Goal: Task Accomplishment & Management: Use online tool/utility

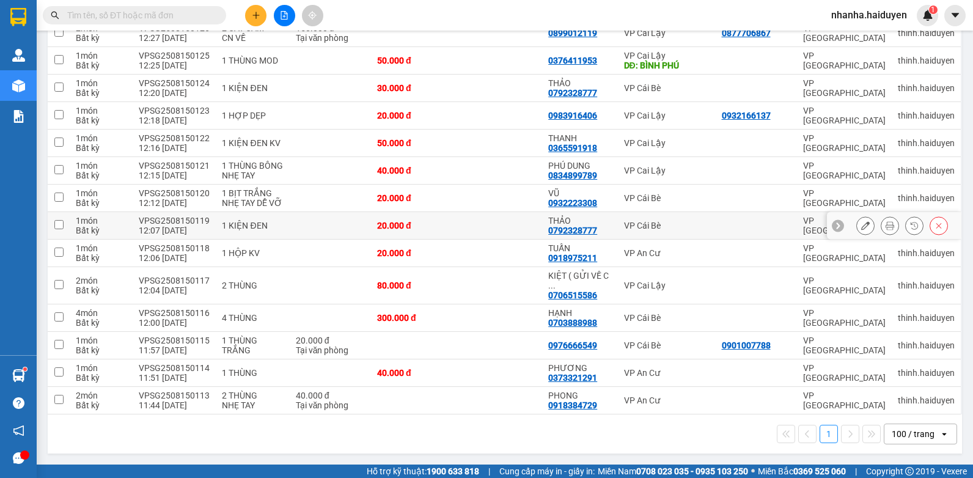
scroll to position [29, 0]
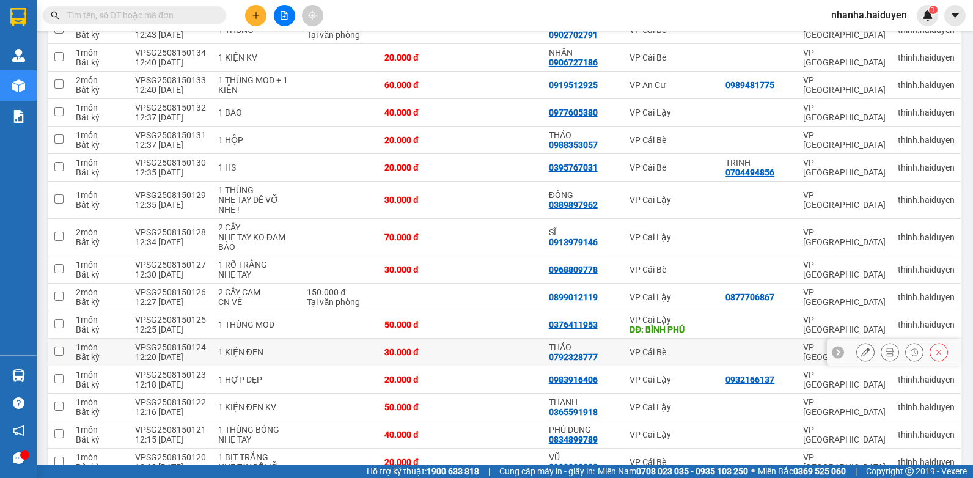
scroll to position [418, 0]
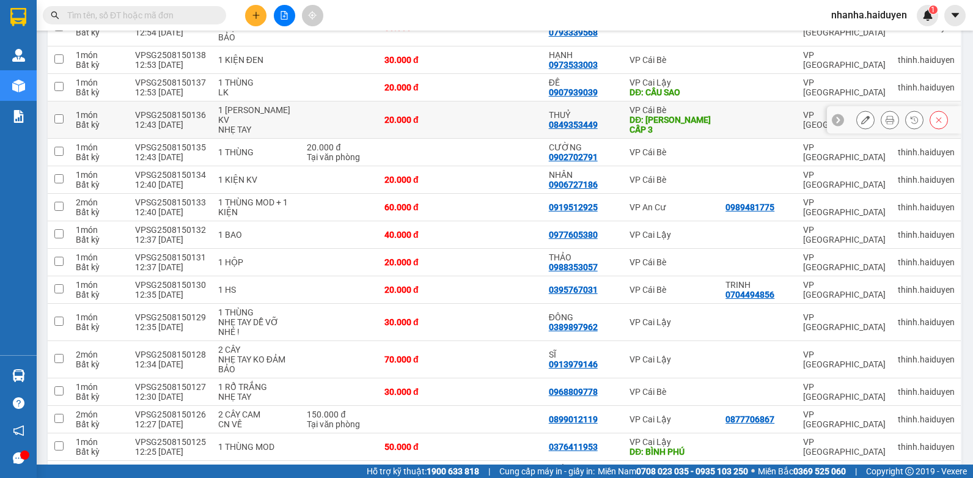
click at [516, 117] on td at bounding box center [501, 119] width 82 height 37
checkbox input "true"
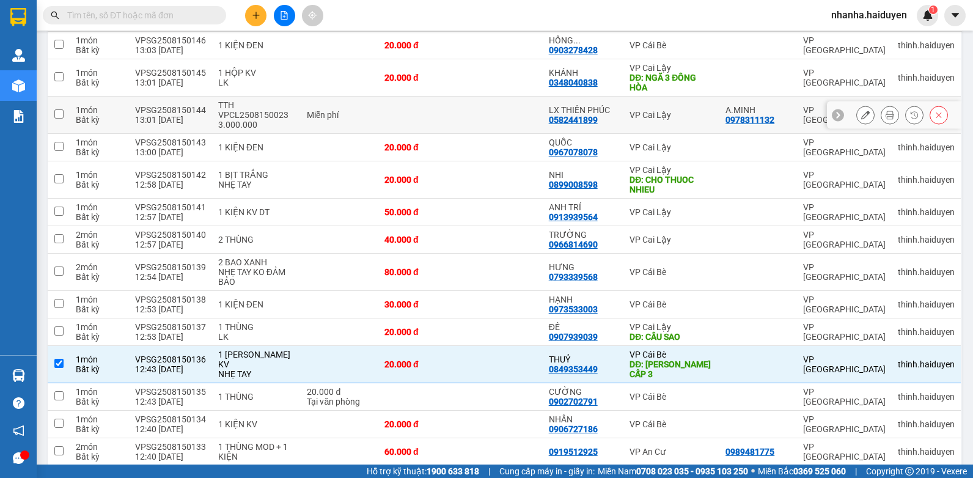
scroll to position [0, 0]
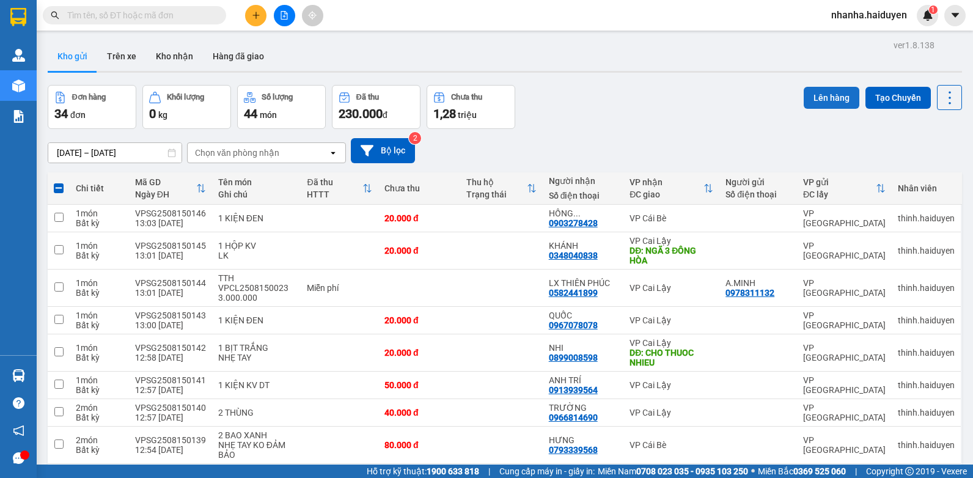
click at [807, 95] on button "Lên hàng" at bounding box center [832, 98] width 56 height 22
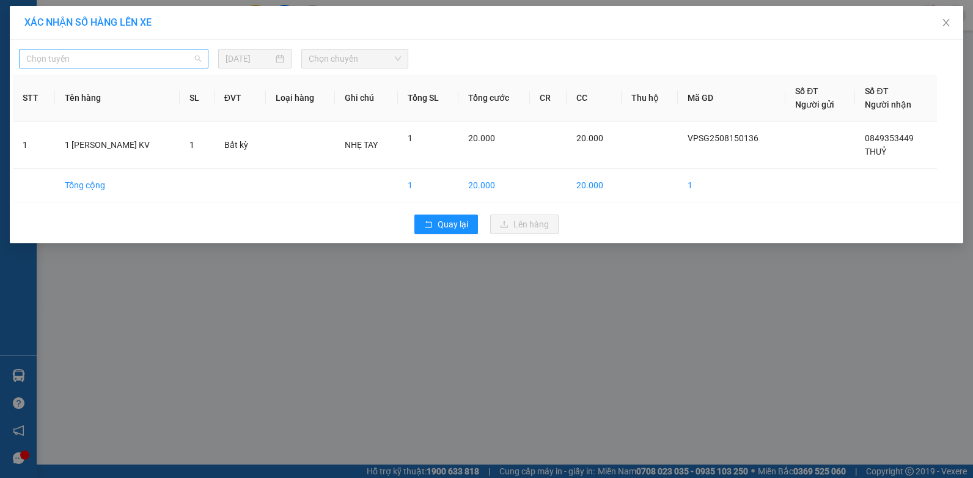
click at [166, 61] on span "Chọn tuyến" at bounding box center [113, 59] width 175 height 18
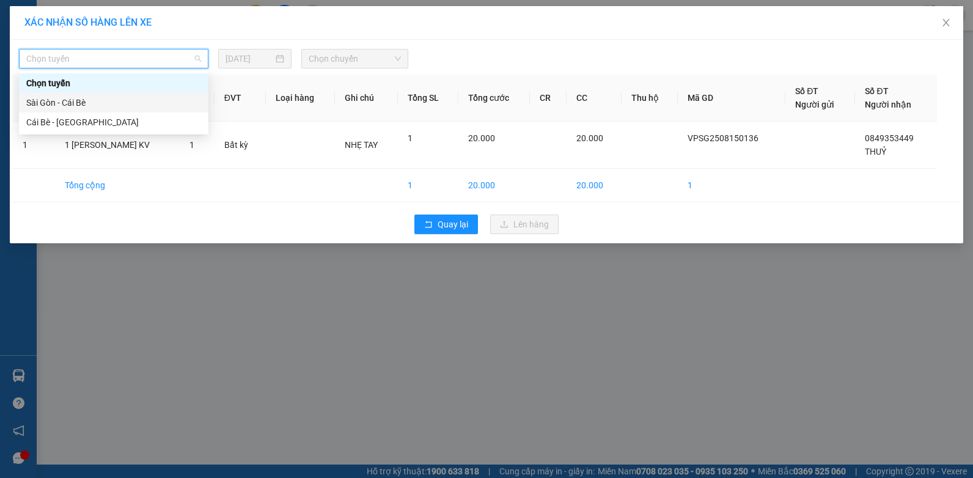
click at [115, 100] on div "Sài Gòn - Cái Bè" at bounding box center [113, 102] width 175 height 13
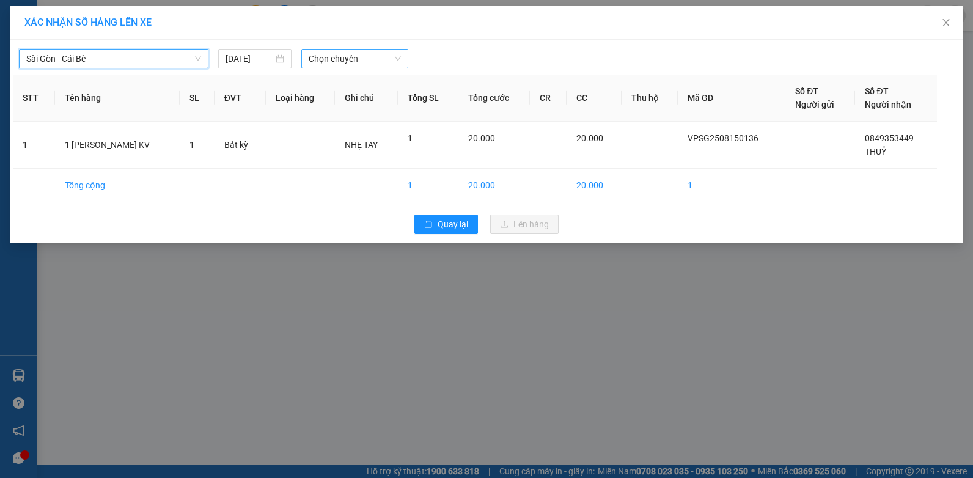
click at [367, 50] on span "Chọn chuyến" at bounding box center [355, 59] width 92 height 18
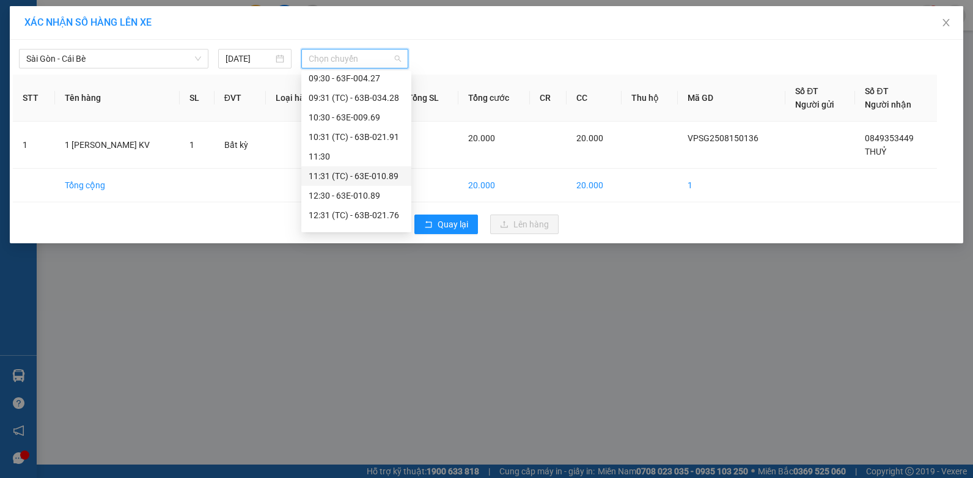
scroll to position [183, 0]
click at [358, 175] on div "13:30 - 63F-004.95" at bounding box center [356, 173] width 95 height 13
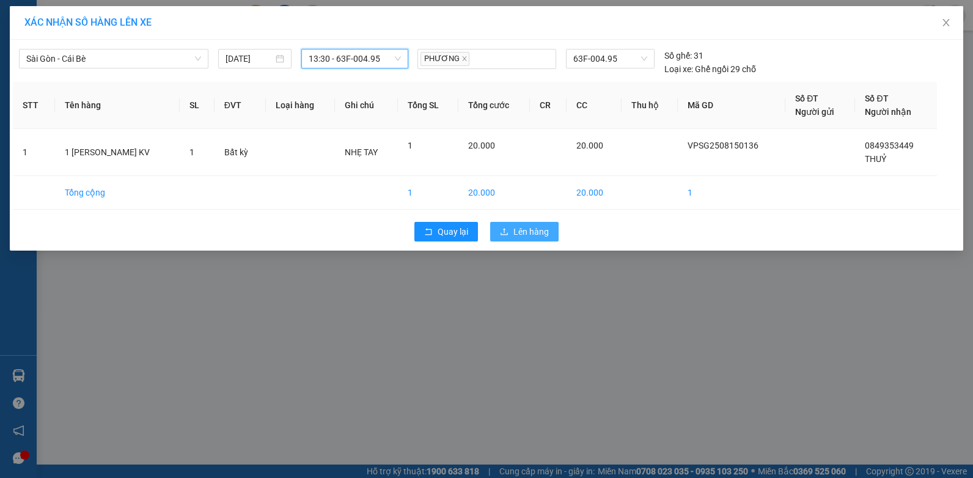
drag, startPoint x: 528, startPoint y: 232, endPoint x: 518, endPoint y: 235, distance: 10.8
click at [528, 232] on span "Lên hàng" at bounding box center [531, 231] width 35 height 13
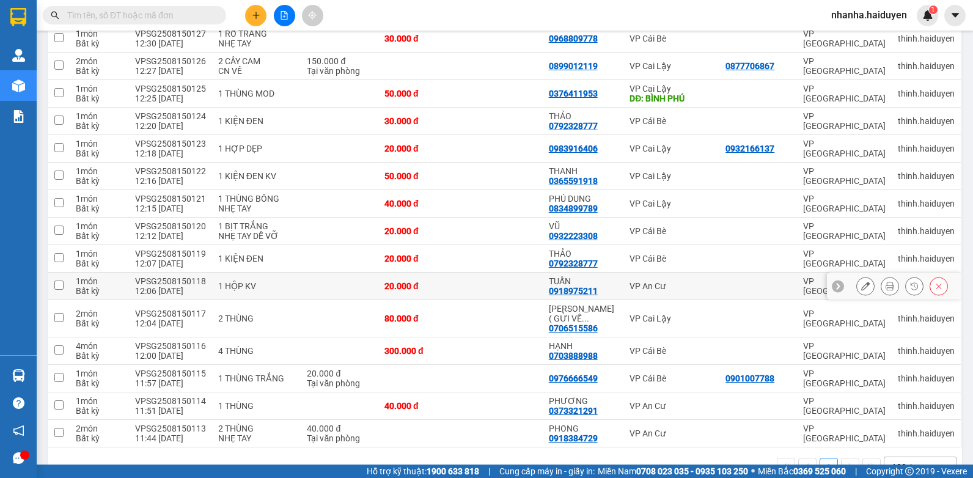
scroll to position [672, 0]
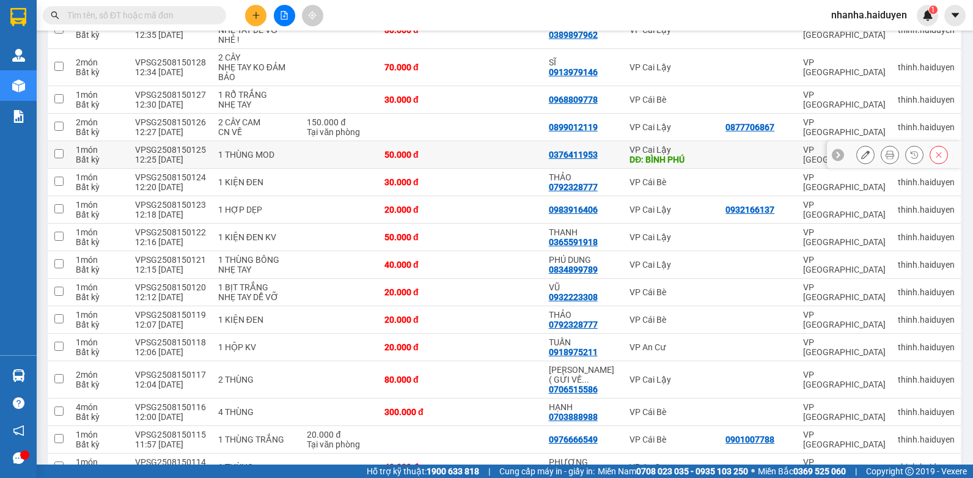
click at [495, 141] on td at bounding box center [501, 155] width 82 height 28
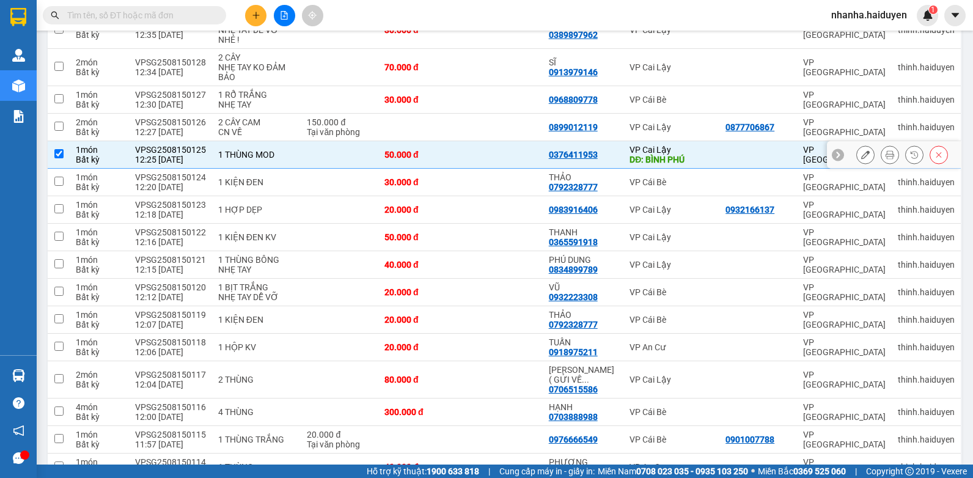
checkbox input "true"
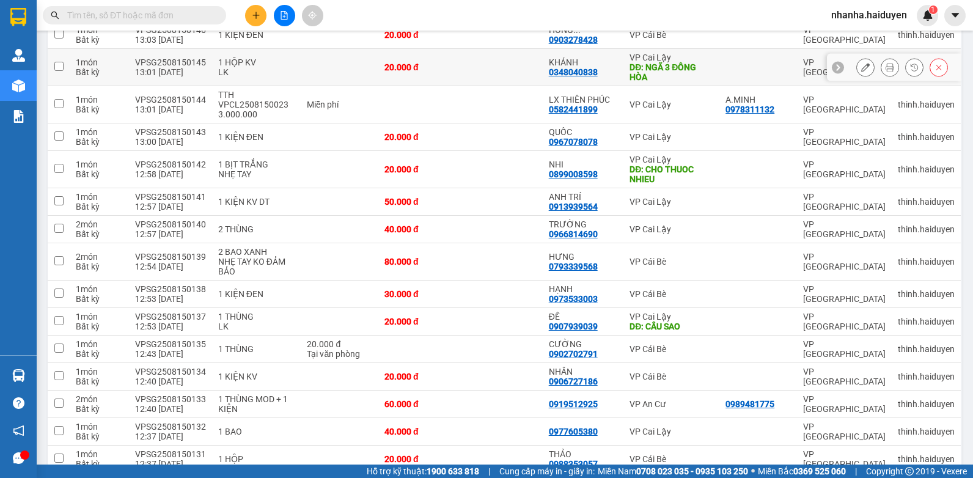
scroll to position [0, 0]
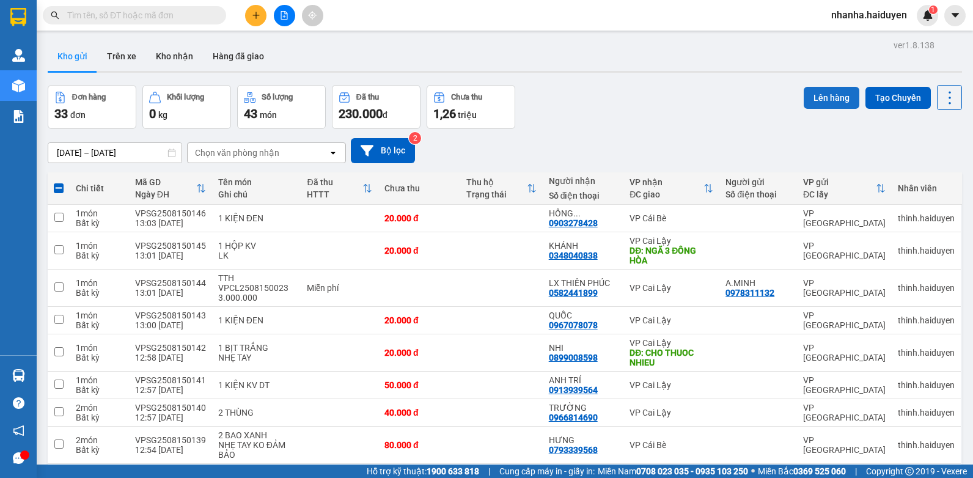
drag, startPoint x: 809, startPoint y: 97, endPoint x: 800, endPoint y: 97, distance: 8.6
click at [808, 97] on button "Lên hàng" at bounding box center [832, 98] width 56 height 22
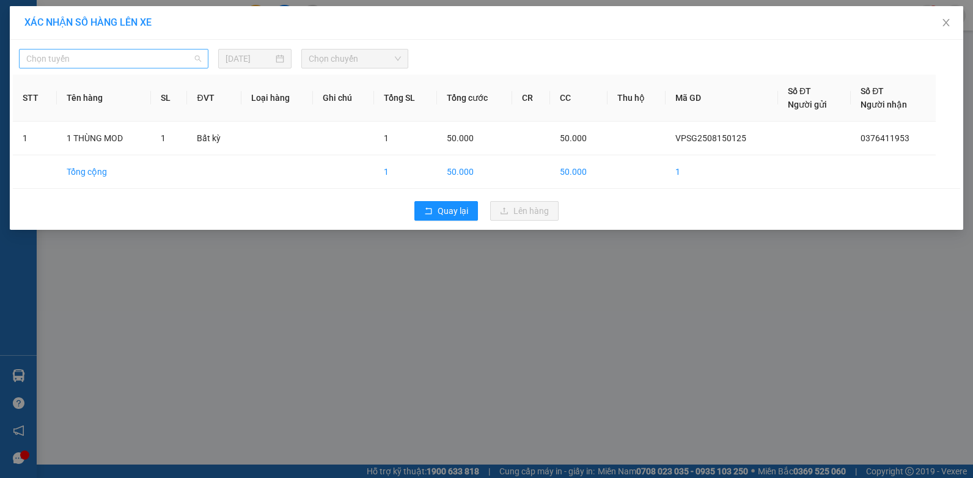
click at [148, 54] on span "Chọn tuyến" at bounding box center [113, 59] width 175 height 18
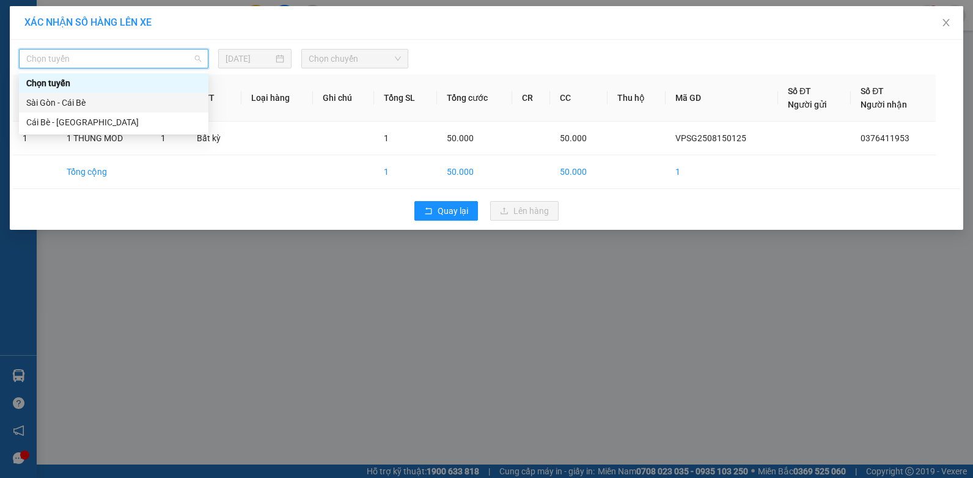
click at [107, 109] on div "Sài Gòn - Cái Bè" at bounding box center [113, 102] width 175 height 13
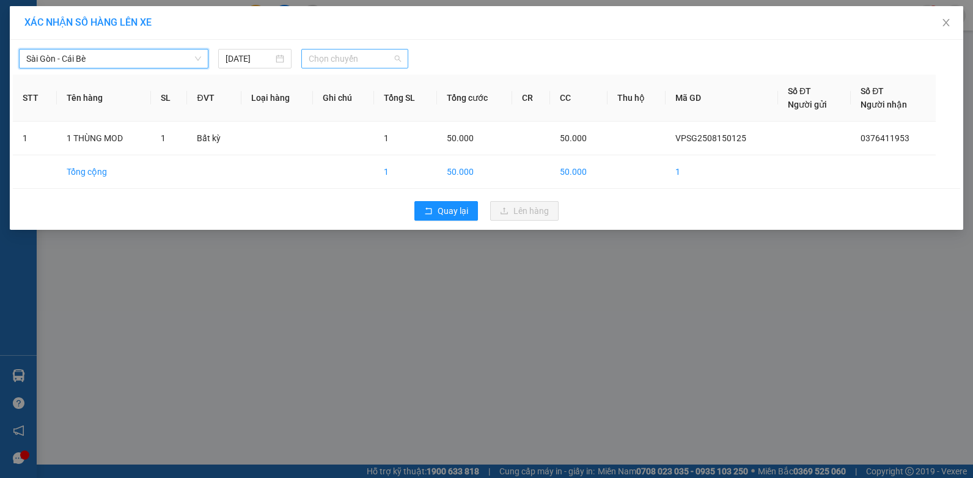
click at [359, 54] on span "Chọn chuyến" at bounding box center [355, 59] width 92 height 18
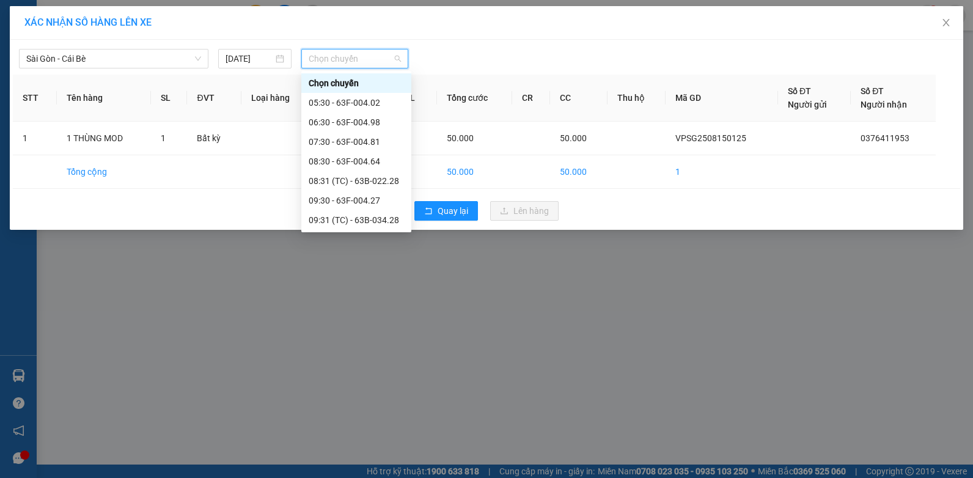
scroll to position [183, 0]
click at [358, 206] on div "13:32 (TC)" at bounding box center [356, 212] width 95 height 13
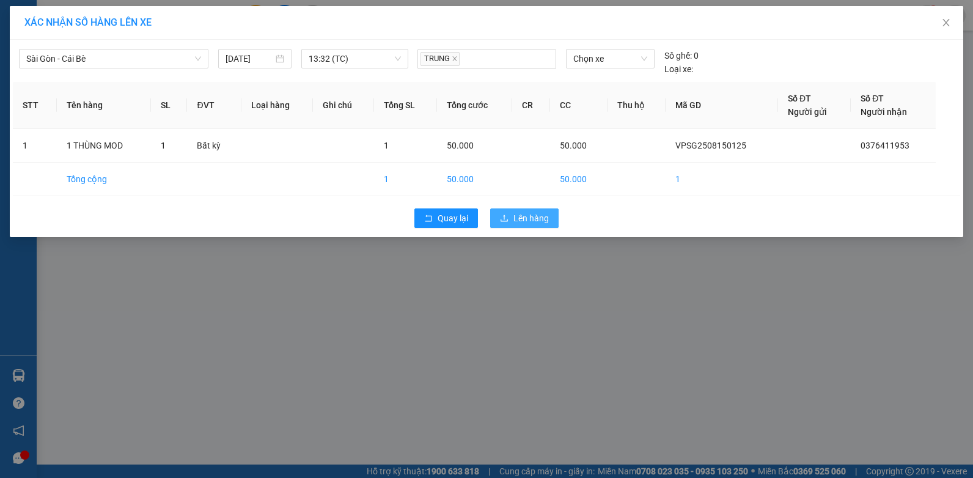
click at [510, 217] on button "Lên hàng" at bounding box center [524, 218] width 68 height 20
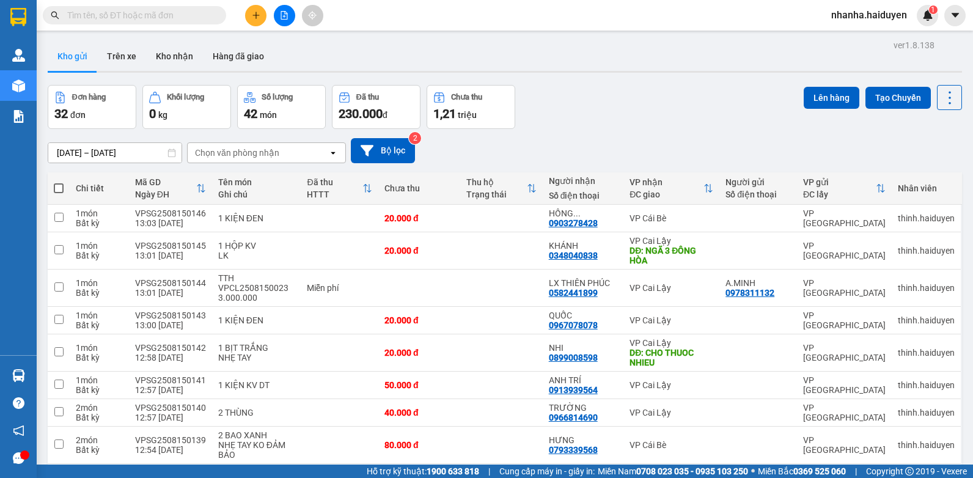
click at [293, 17] on button at bounding box center [284, 15] width 21 height 21
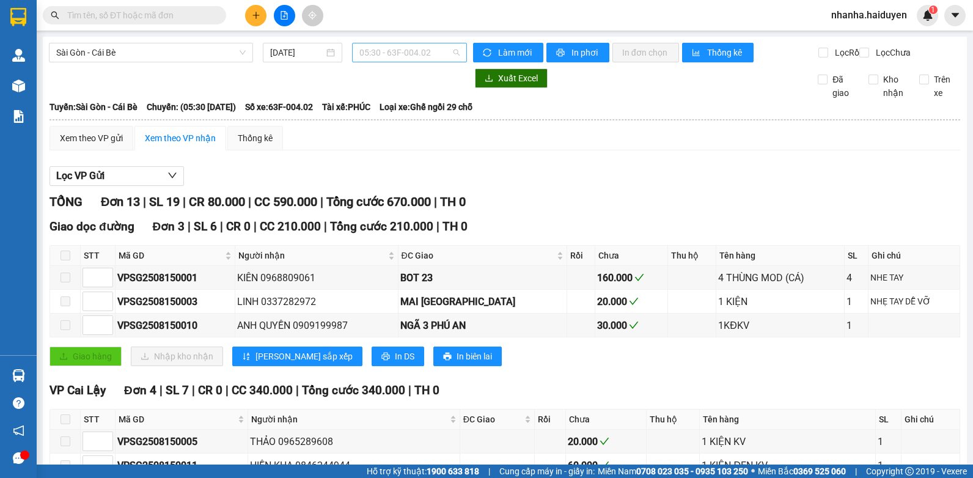
click at [397, 50] on span "05:30 - 63F-004.02" at bounding box center [409, 52] width 100 height 18
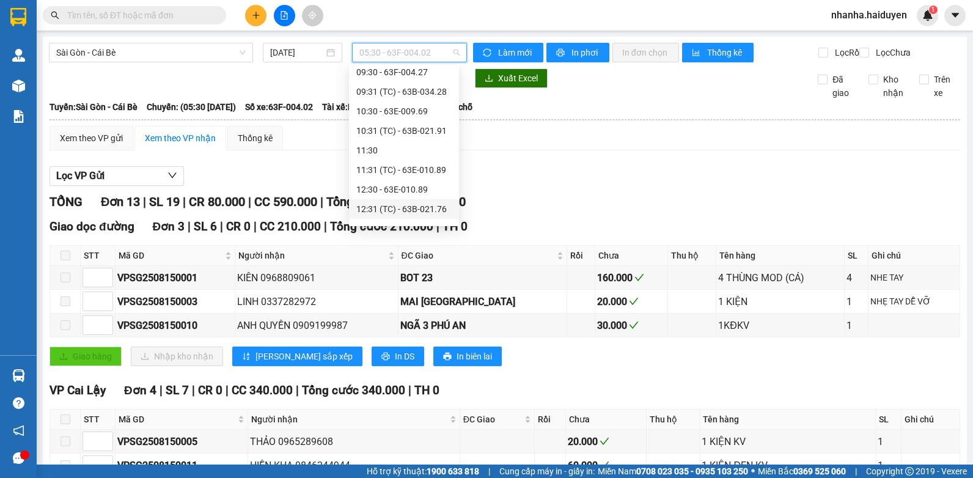
scroll to position [245, 0]
click at [383, 119] on div "13:31 (TC) - 63B-020.03" at bounding box center [404, 126] width 110 height 20
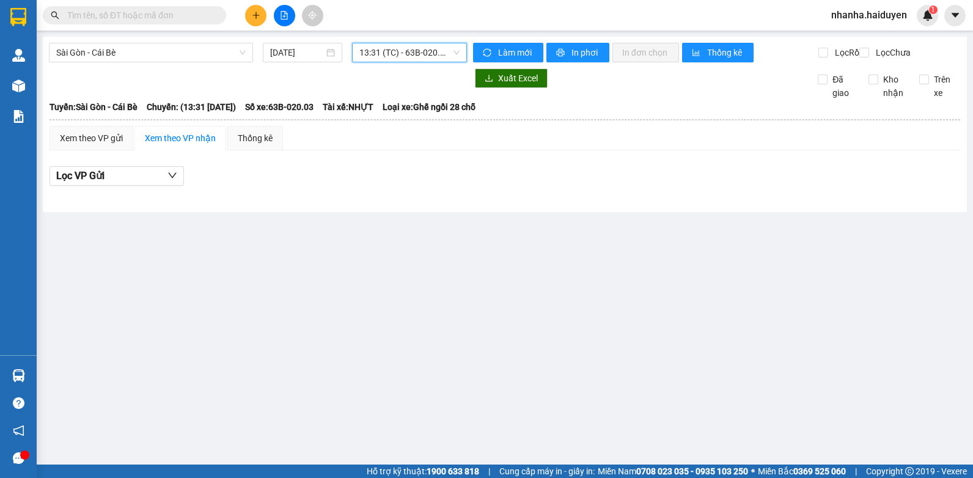
click at [413, 49] on span "13:31 (TC) - 63B-020.03" at bounding box center [409, 52] width 100 height 18
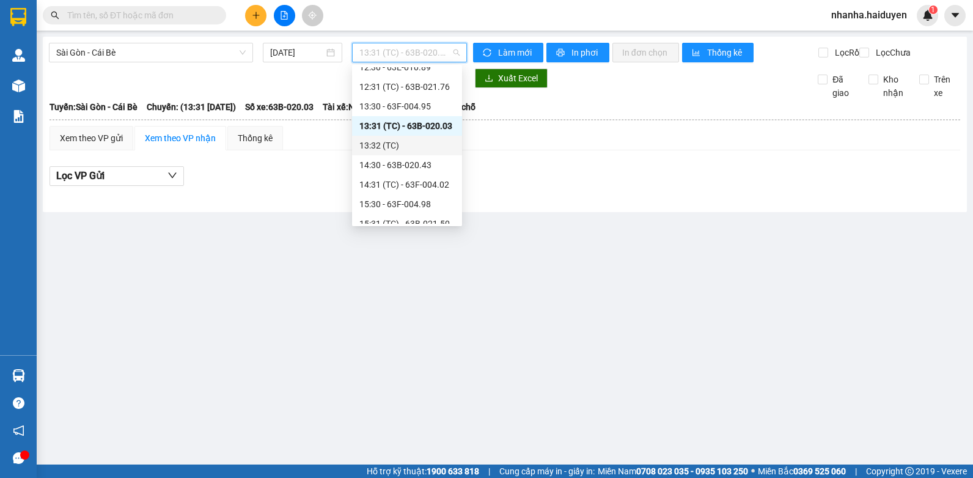
click at [394, 149] on div "13:32 (TC)" at bounding box center [406, 145] width 95 height 13
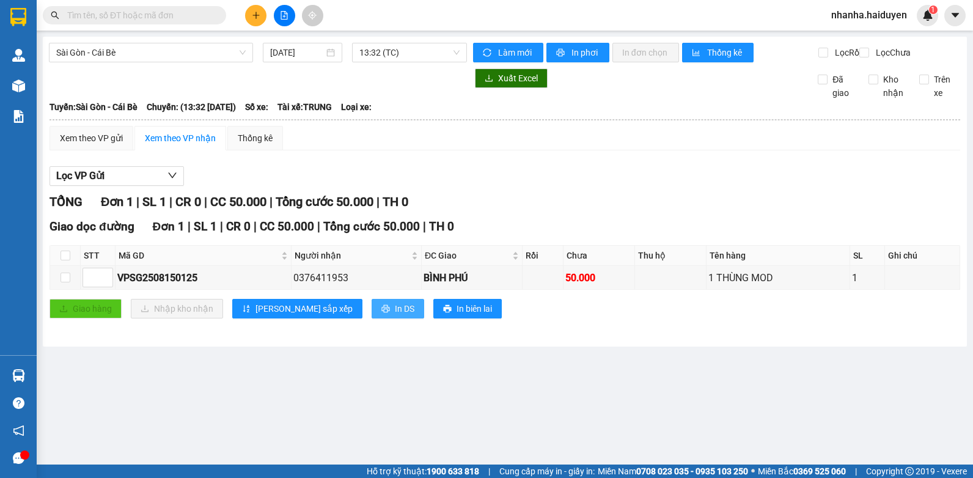
click at [395, 315] on span "In DS" at bounding box center [405, 308] width 20 height 13
click at [426, 52] on span "13:32 (TC)" at bounding box center [409, 52] width 100 height 18
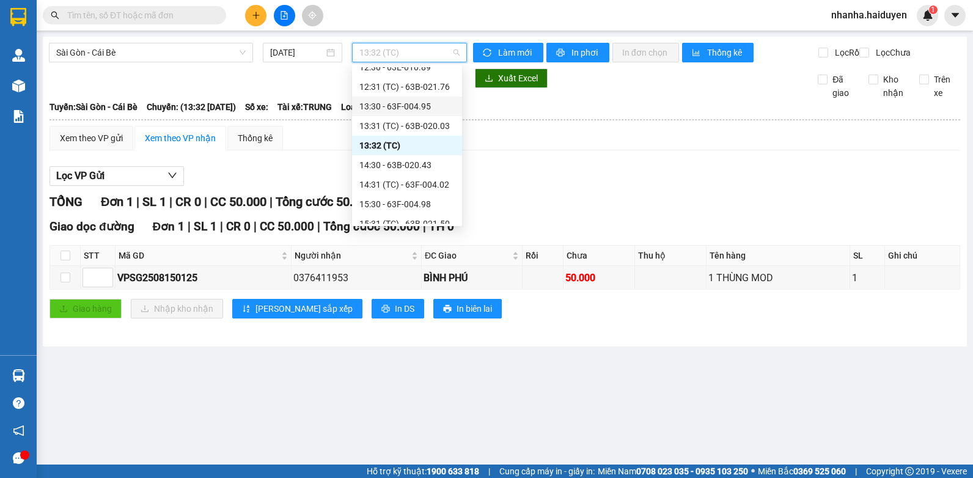
click at [414, 103] on div "13:30 - 63F-004.95" at bounding box center [406, 106] width 95 height 13
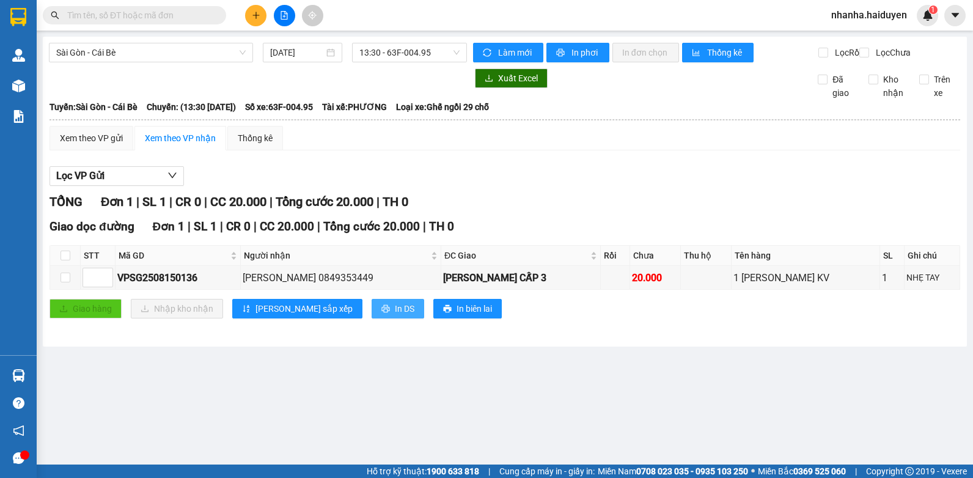
click at [372, 319] on button "In DS" at bounding box center [398, 309] width 53 height 20
click at [65, 282] on input "checkbox" at bounding box center [66, 278] width 10 height 10
checkbox input "true"
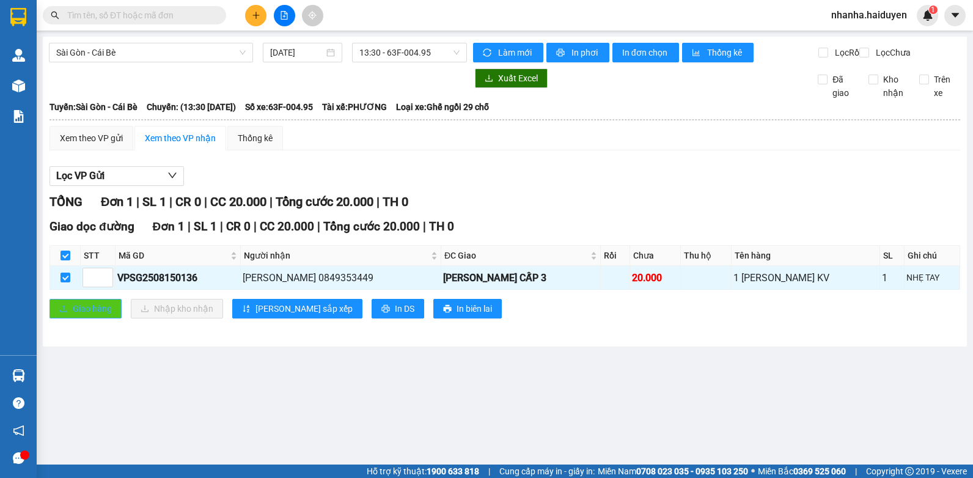
click at [103, 315] on span "Giao hàng" at bounding box center [92, 308] width 39 height 13
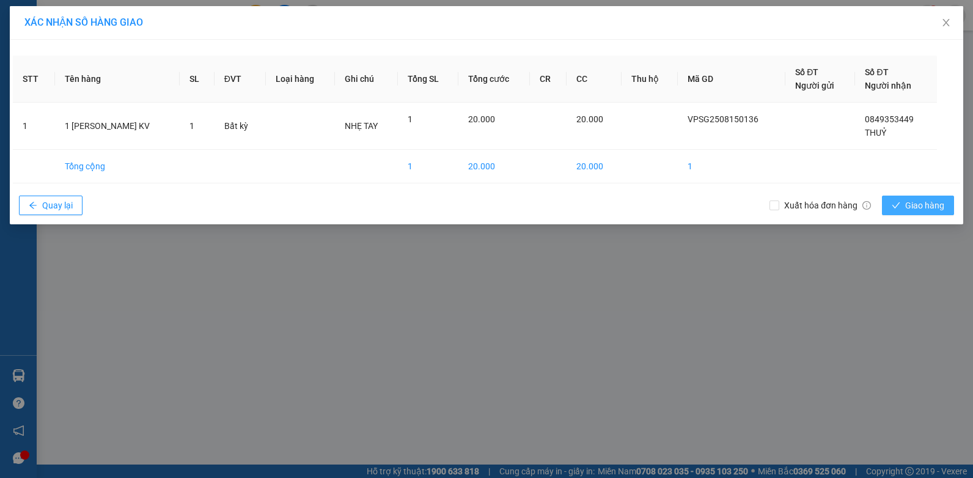
click at [938, 209] on span "Giao hàng" at bounding box center [924, 205] width 39 height 13
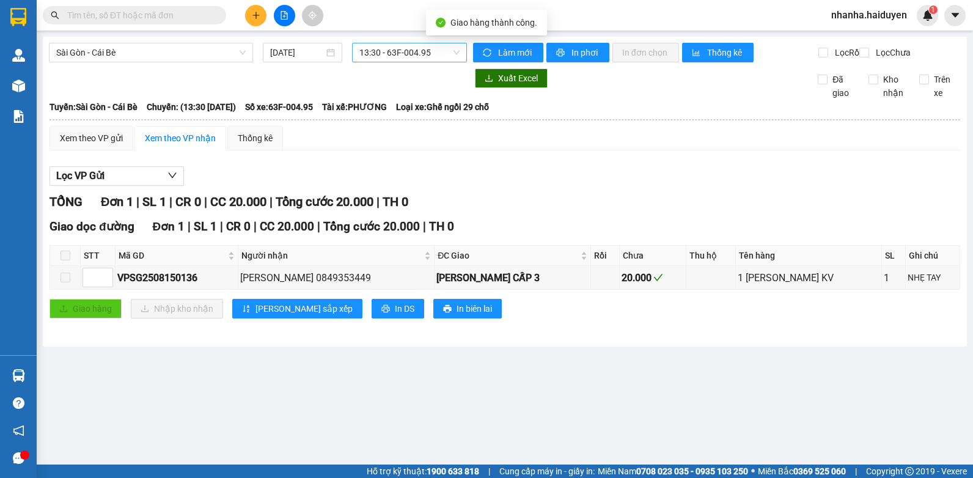
click at [394, 51] on span "13:30 - 63F-004.95" at bounding box center [409, 52] width 100 height 18
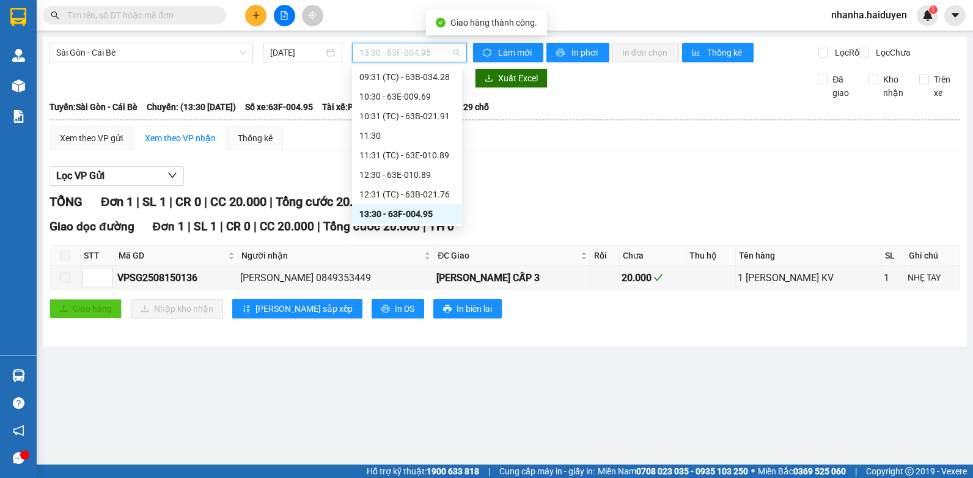
scroll to position [198, 0]
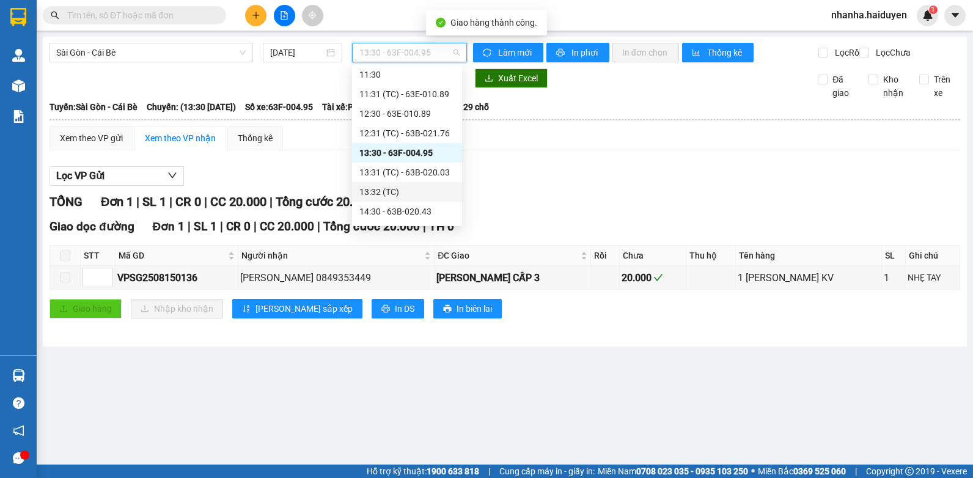
click at [390, 188] on div "13:32 (TC)" at bounding box center [406, 191] width 95 height 13
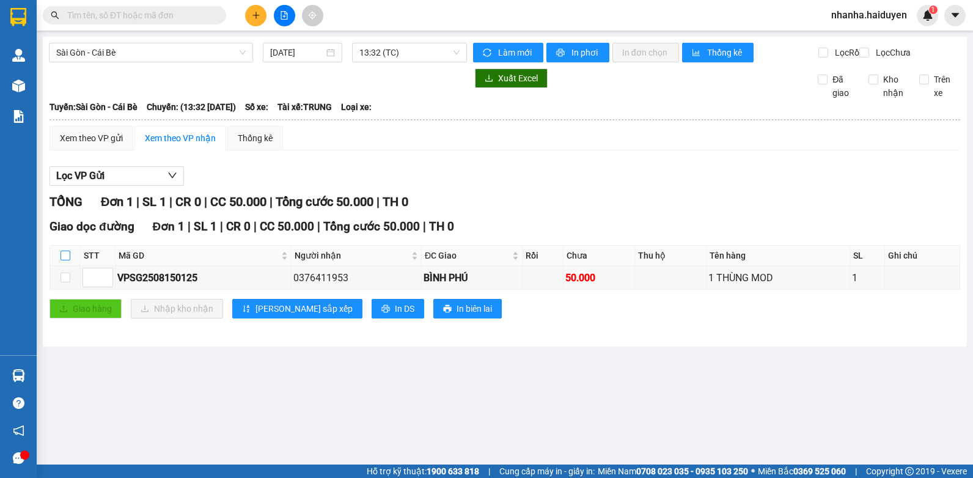
click at [70, 260] on input "checkbox" at bounding box center [66, 256] width 10 height 10
checkbox input "true"
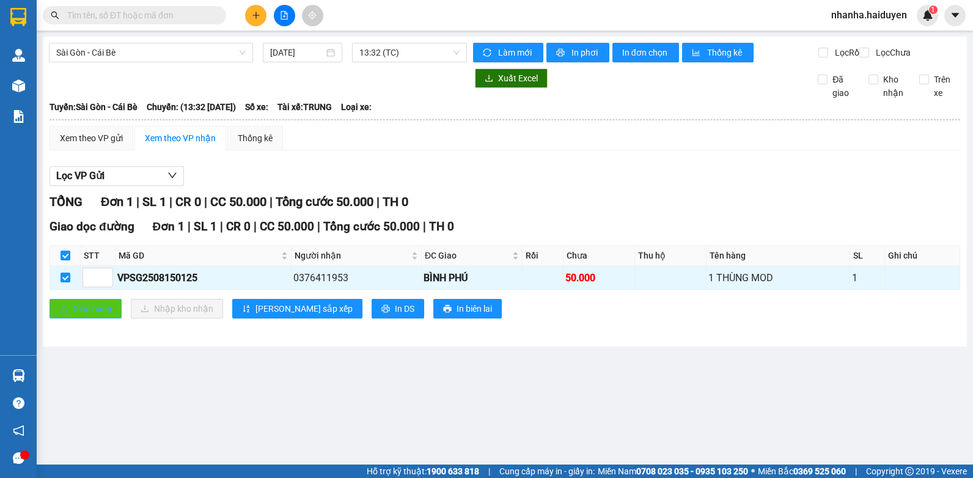
click at [89, 315] on span "Giao hàng" at bounding box center [92, 308] width 39 height 13
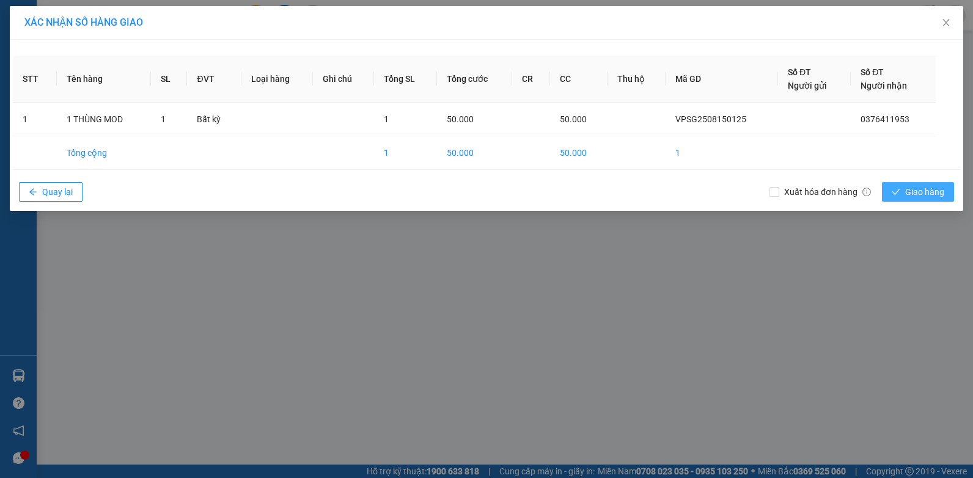
click at [900, 193] on icon "check" at bounding box center [896, 192] width 9 height 9
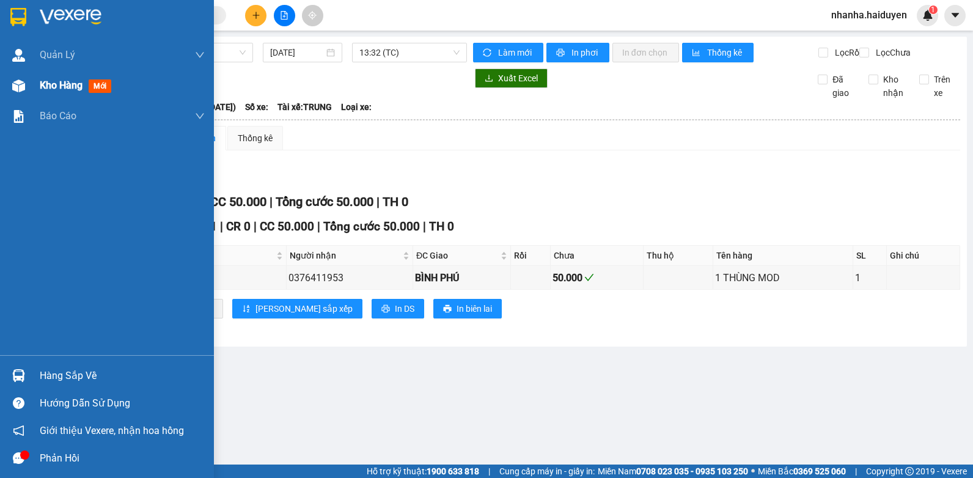
click at [32, 87] on div "Kho hàng mới" at bounding box center [107, 85] width 214 height 31
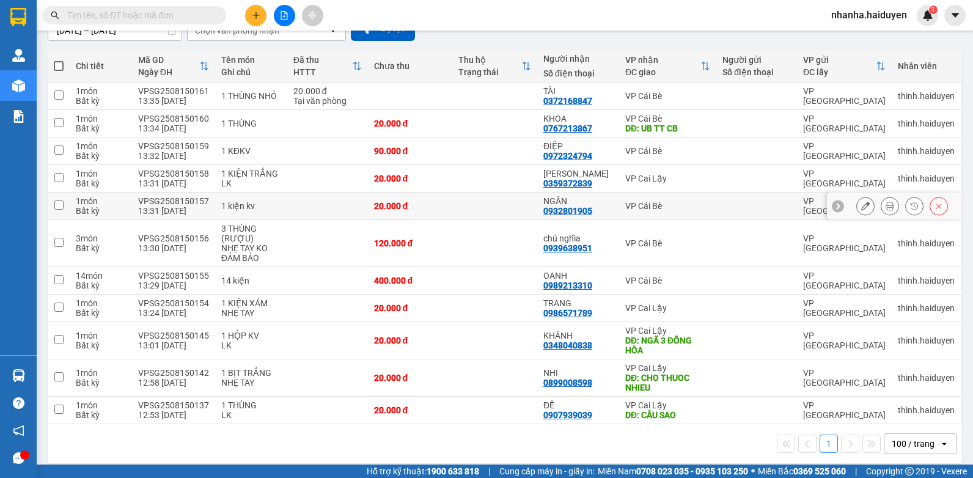
scroll to position [132, 0]
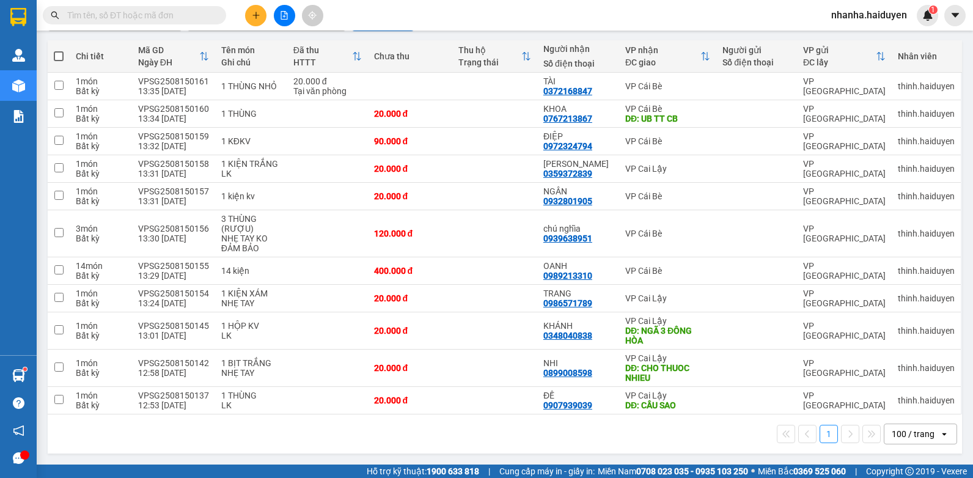
click at [790, 46] on th "Người gửi Số điện thoại" at bounding box center [756, 56] width 81 height 32
drag, startPoint x: 512, startPoint y: 408, endPoint x: 503, endPoint y: 375, distance: 34.4
click at [513, 408] on td at bounding box center [494, 401] width 85 height 28
checkbox input "true"
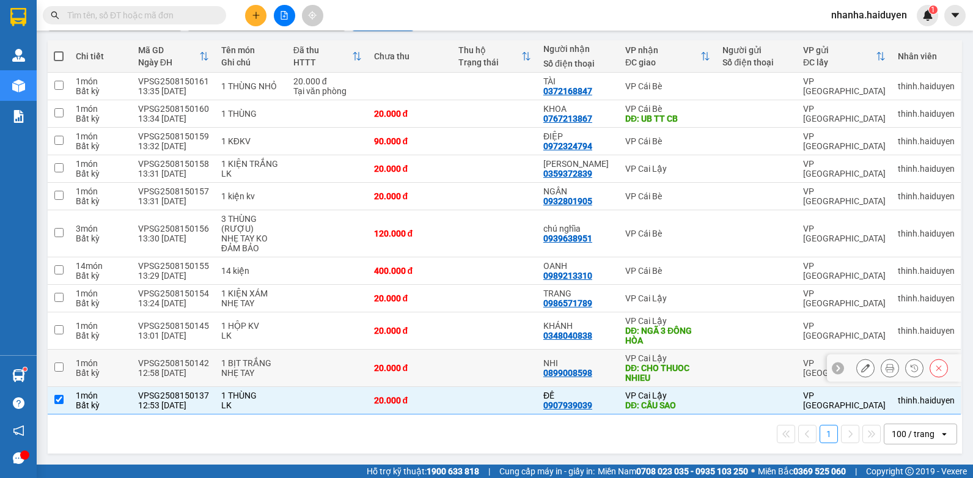
click at [503, 374] on td at bounding box center [494, 368] width 85 height 37
checkbox input "true"
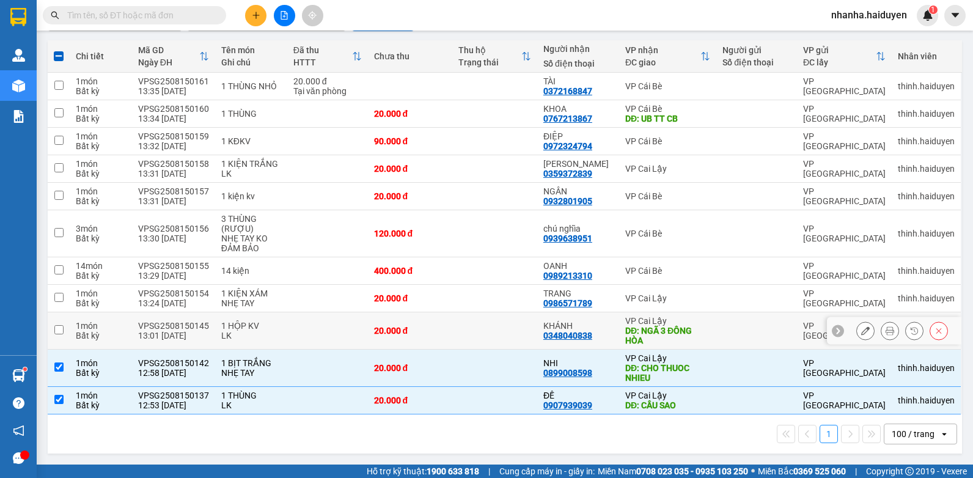
click at [507, 341] on td at bounding box center [494, 330] width 85 height 37
checkbox input "true"
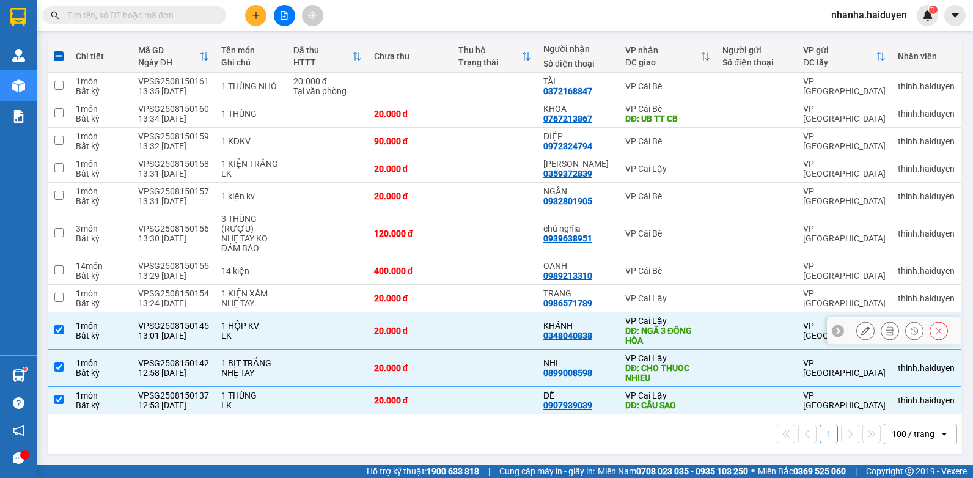
scroll to position [0, 0]
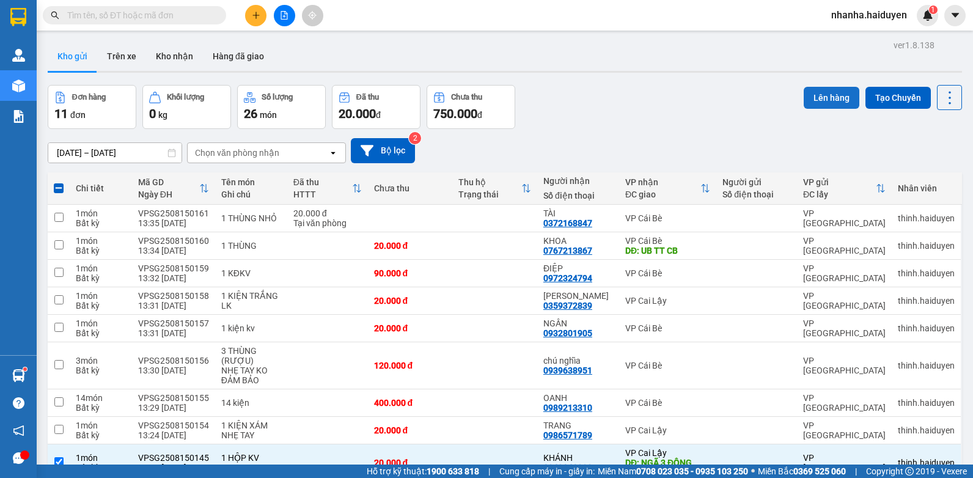
click at [818, 103] on button "Lên hàng" at bounding box center [832, 98] width 56 height 22
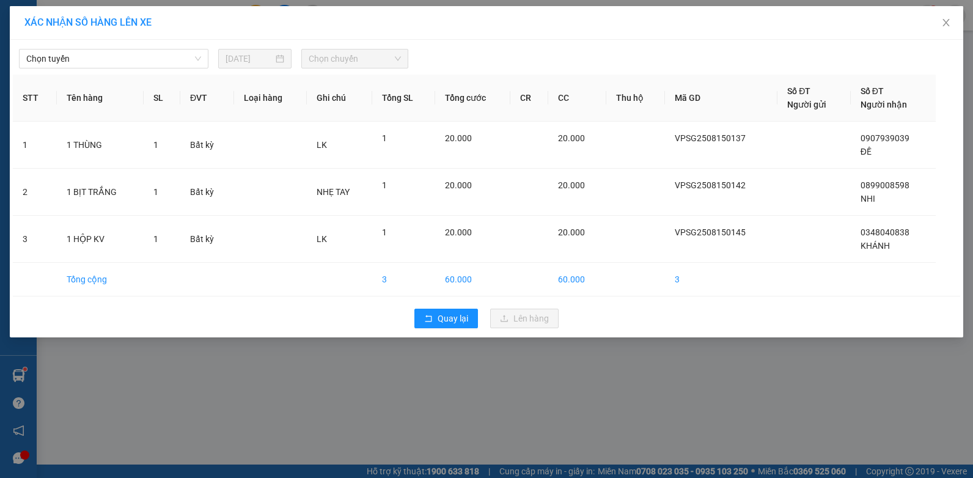
drag, startPoint x: 133, startPoint y: 44, endPoint x: 130, endPoint y: 54, distance: 10.2
click at [132, 45] on div "[PERSON_NAME] [DATE] [PERSON_NAME]" at bounding box center [487, 56] width 948 height 26
click at [129, 56] on span "Chọn tuyến" at bounding box center [113, 59] width 175 height 18
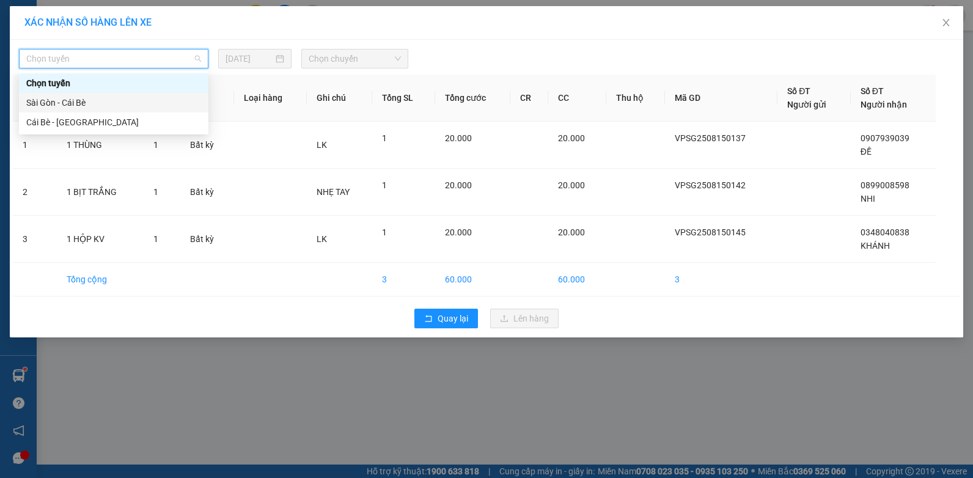
click at [73, 107] on div "Sài Gòn - Cái Bè" at bounding box center [113, 102] width 175 height 13
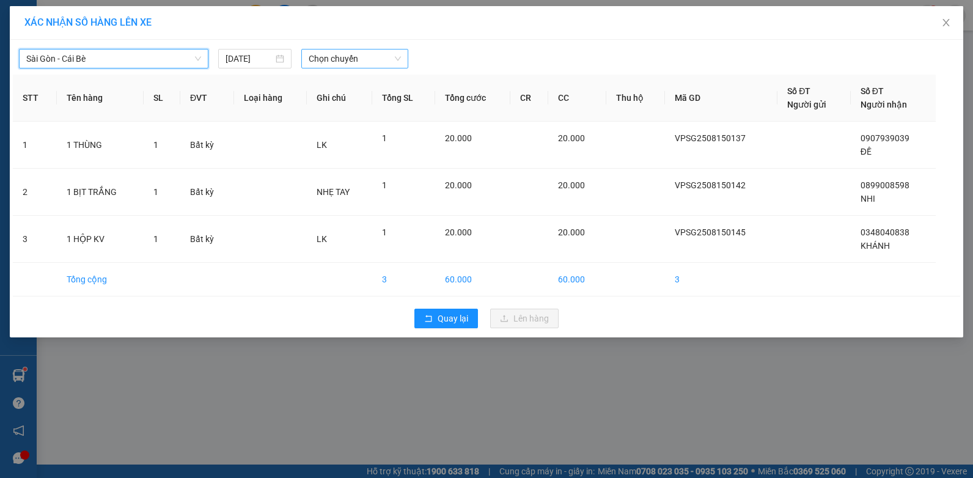
click at [343, 61] on span "Chọn chuyến" at bounding box center [355, 59] width 92 height 18
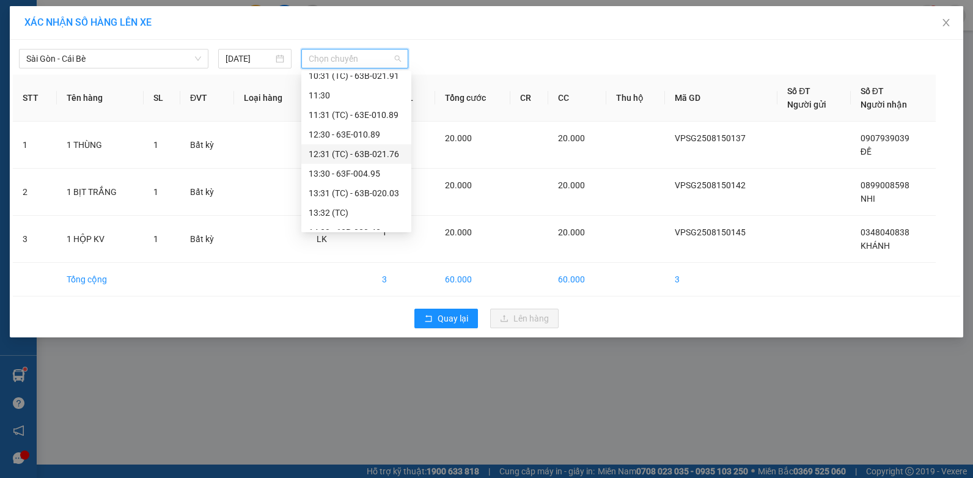
scroll to position [306, 0]
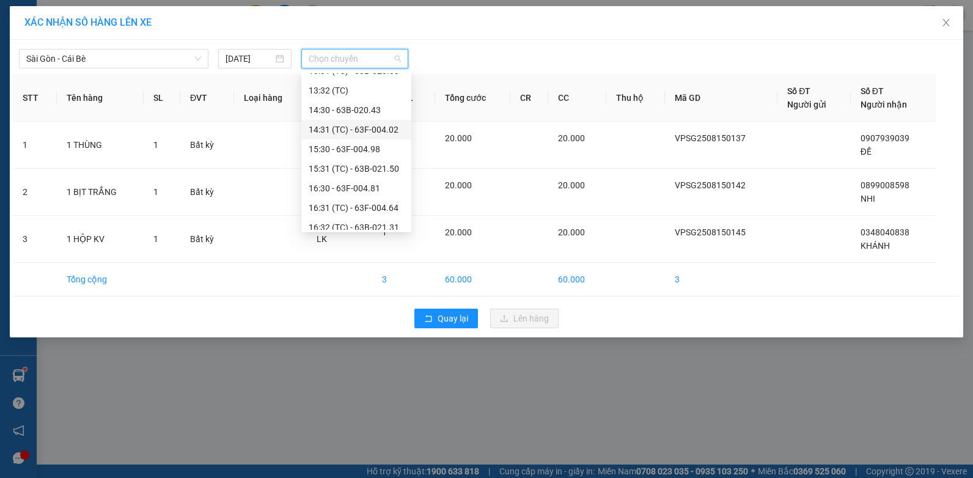
click at [365, 130] on div "14:31 (TC) - 63F-004.02" at bounding box center [356, 129] width 95 height 13
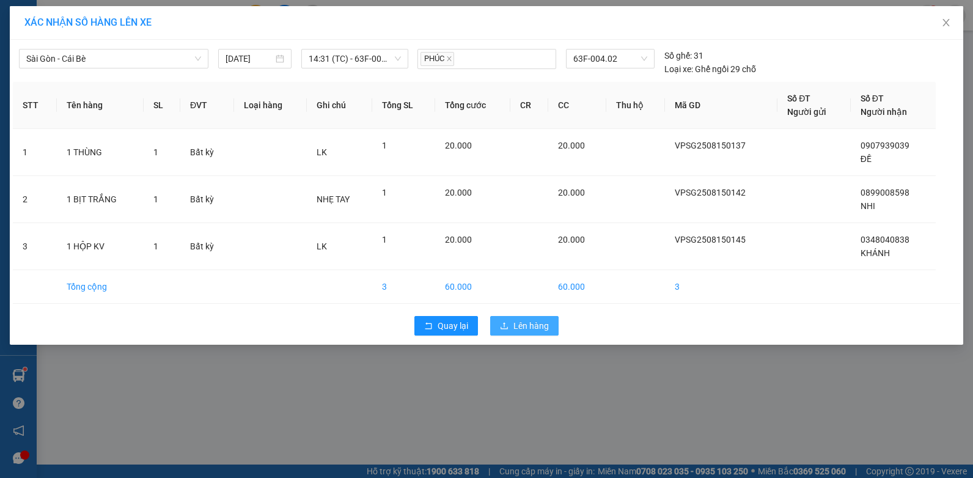
click at [503, 335] on button "Lên hàng" at bounding box center [524, 326] width 68 height 20
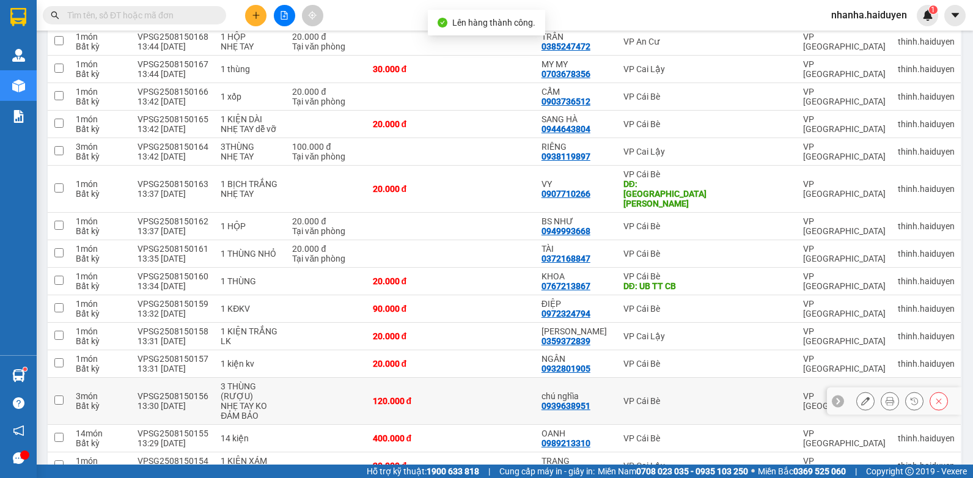
scroll to position [535, 0]
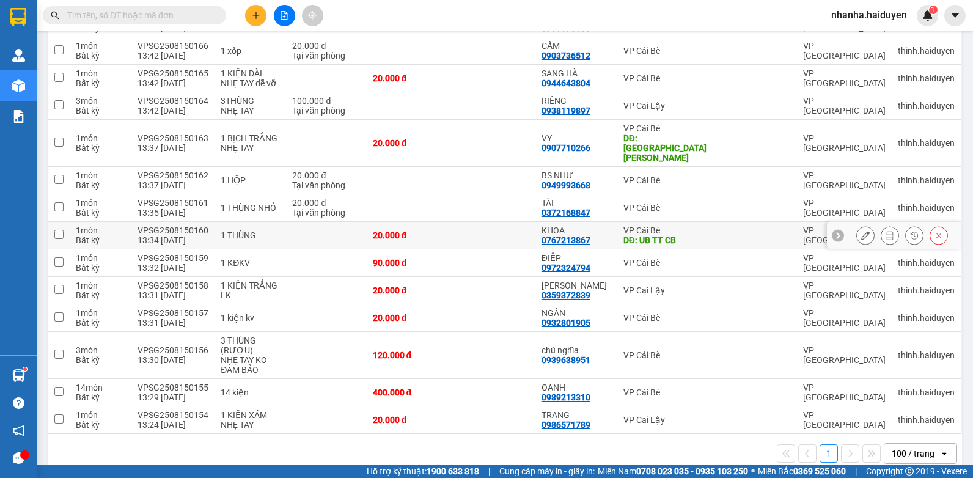
click at [501, 222] on td at bounding box center [493, 236] width 84 height 28
checkbox input "true"
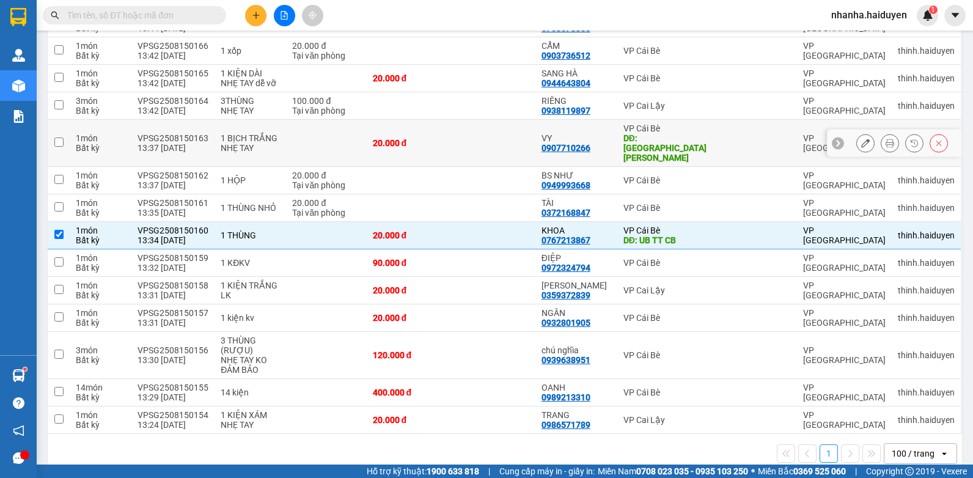
click at [506, 138] on td at bounding box center [493, 143] width 84 height 47
checkbox input "true"
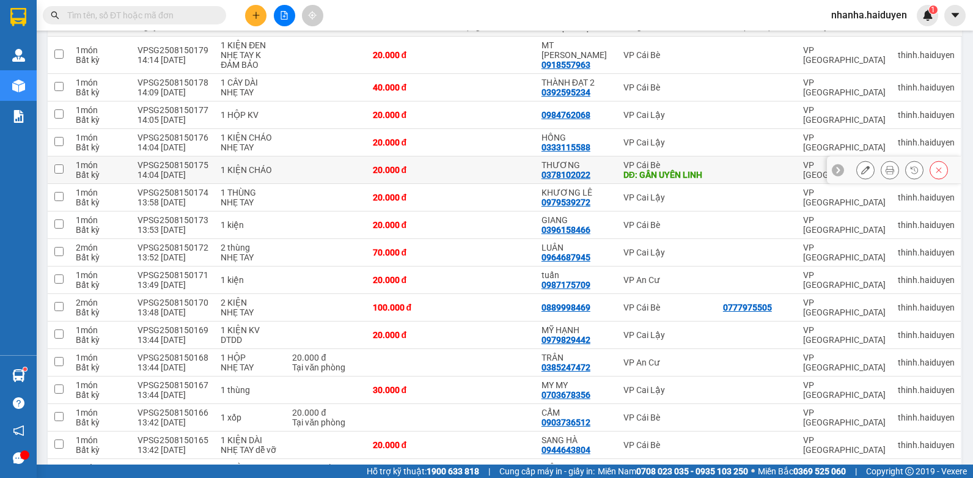
scroll to position [0, 0]
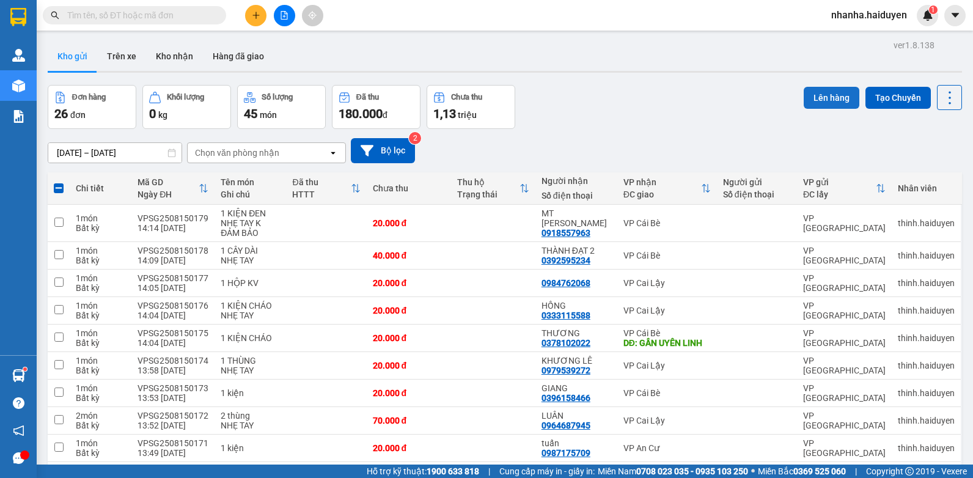
click at [804, 104] on button "Lên hàng" at bounding box center [832, 98] width 56 height 22
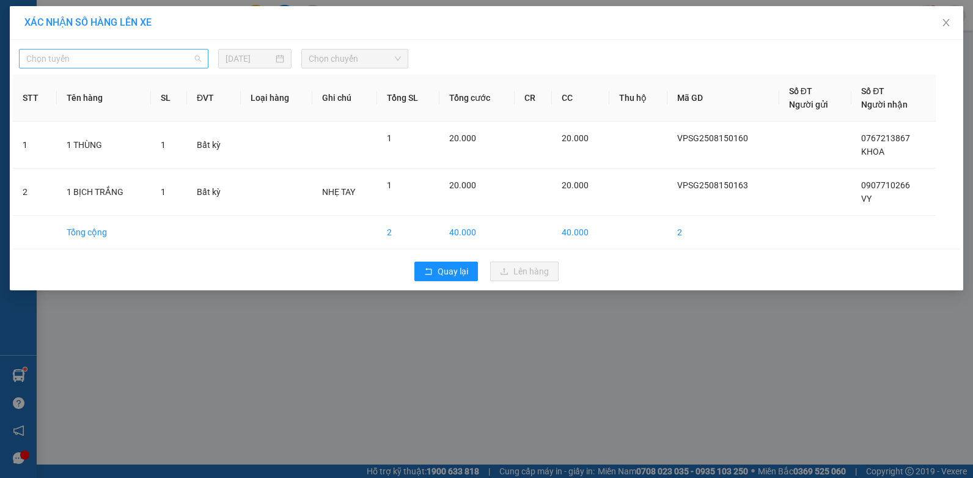
click at [141, 57] on span "Chọn tuyến" at bounding box center [113, 59] width 175 height 18
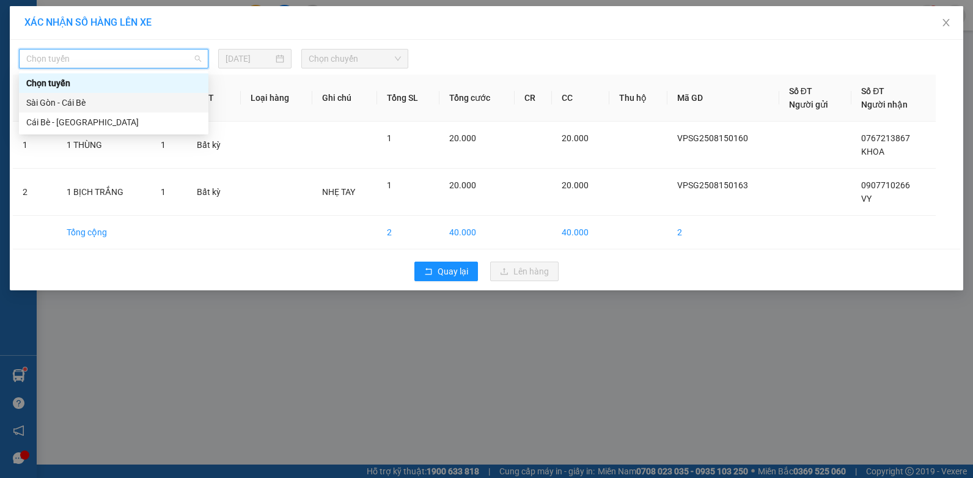
click at [102, 108] on div "Sài Gòn - Cái Bè" at bounding box center [113, 102] width 175 height 13
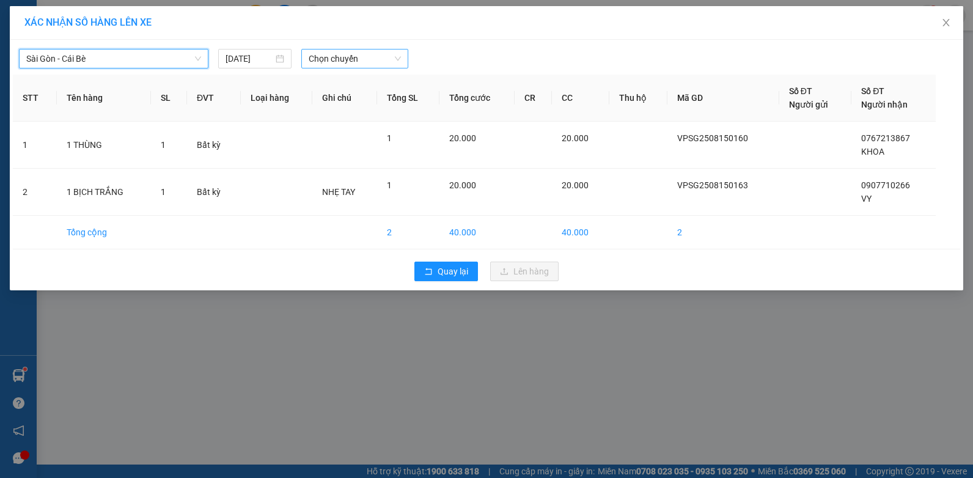
click at [369, 53] on span "Chọn chuyến" at bounding box center [355, 59] width 92 height 18
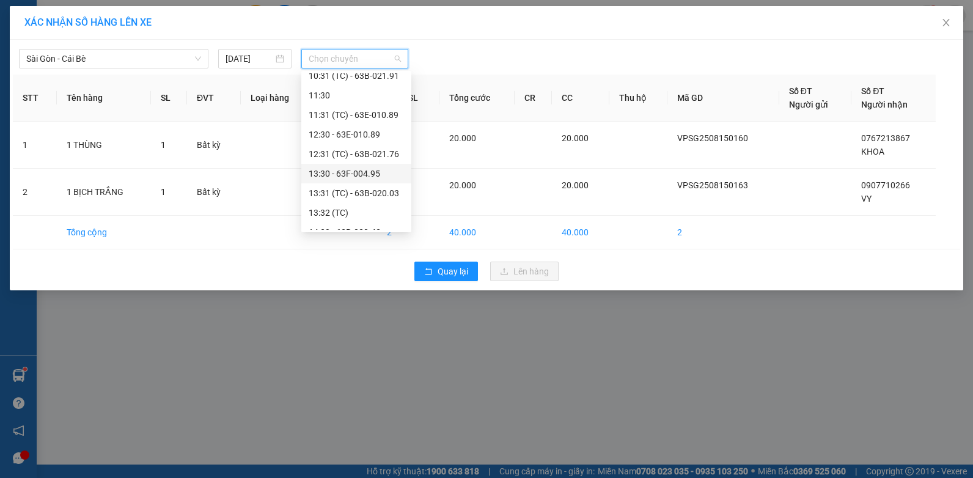
scroll to position [245, 0]
click at [360, 172] on div "14:30 - 63B-020.43" at bounding box center [356, 170] width 95 height 13
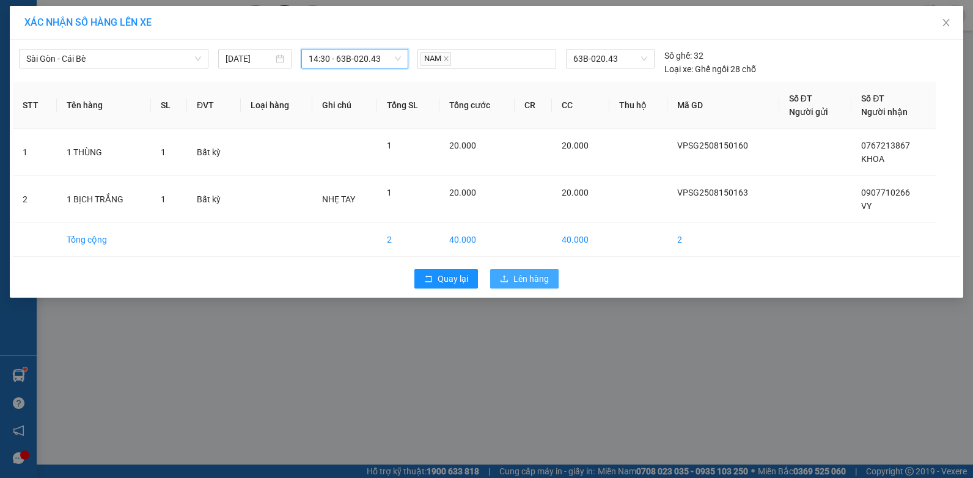
click at [523, 274] on span "Lên hàng" at bounding box center [531, 278] width 35 height 13
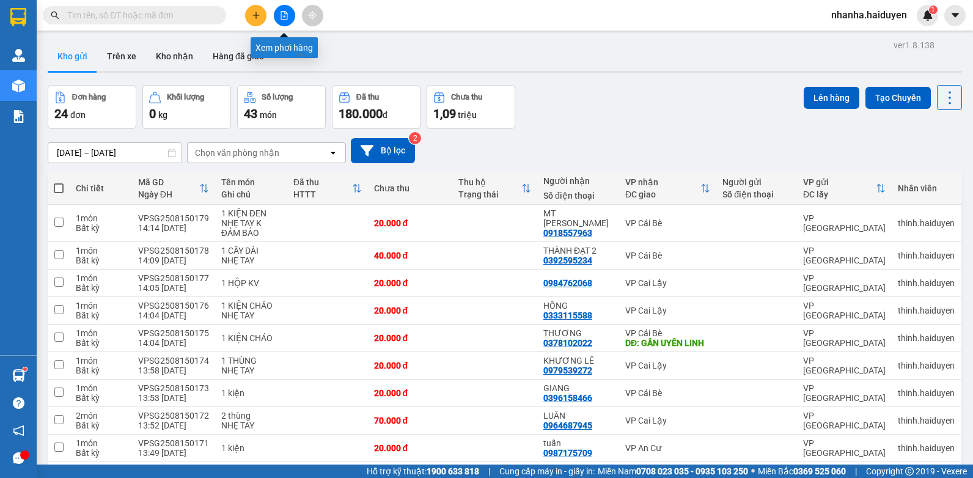
click at [283, 23] on button at bounding box center [284, 15] width 21 height 21
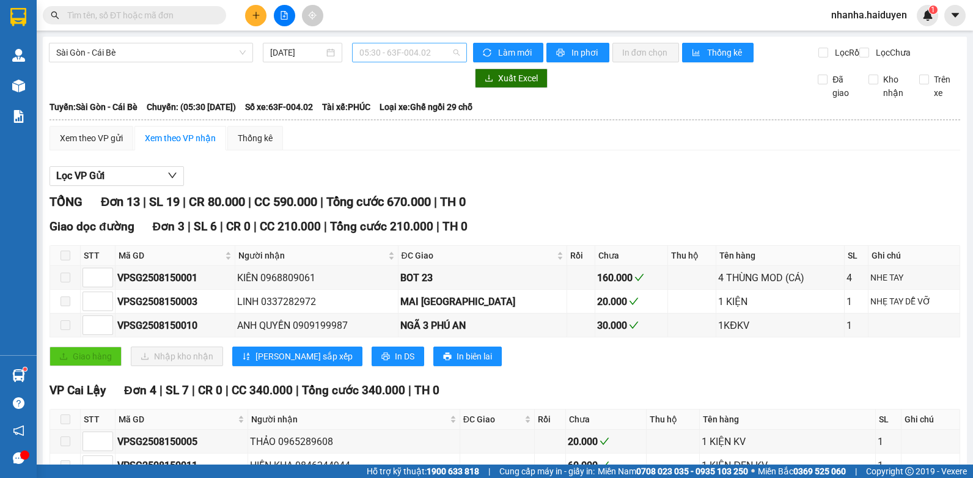
click at [376, 55] on span "05:30 - 63F-004.02" at bounding box center [409, 52] width 100 height 18
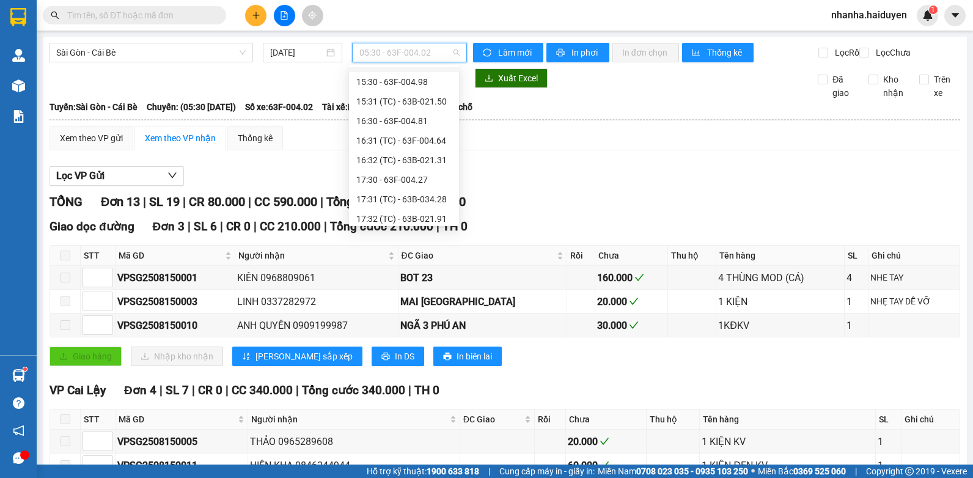
scroll to position [306, 0]
click at [404, 99] on div "14:30 - 63B-020.43" at bounding box center [403, 103] width 95 height 13
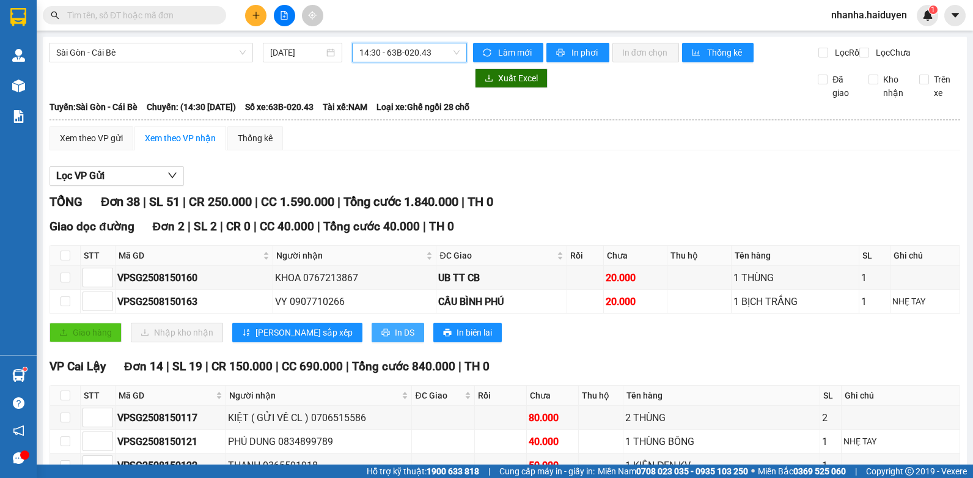
click at [372, 342] on button "In DS" at bounding box center [398, 333] width 53 height 20
click at [400, 53] on span "14:30 - 63B-020.43" at bounding box center [409, 52] width 100 height 18
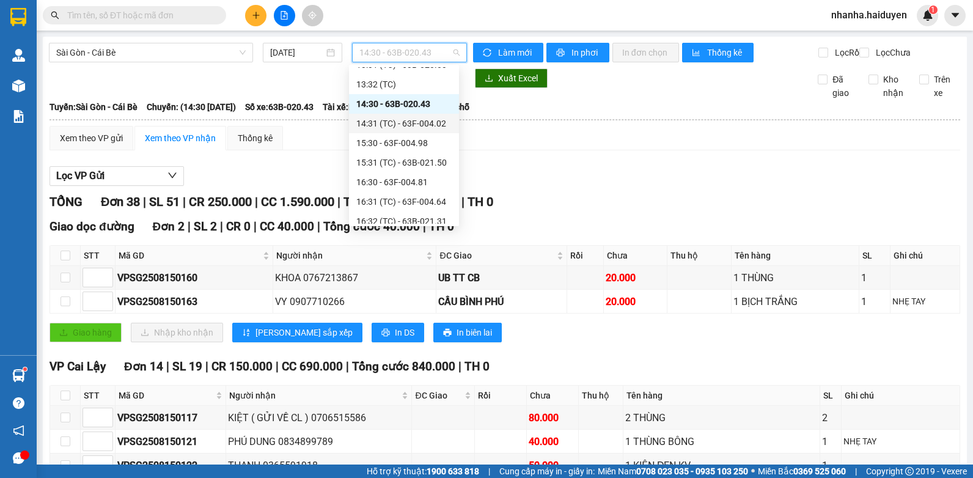
click at [410, 123] on div "14:31 (TC) - 63F-004.02" at bounding box center [403, 123] width 95 height 13
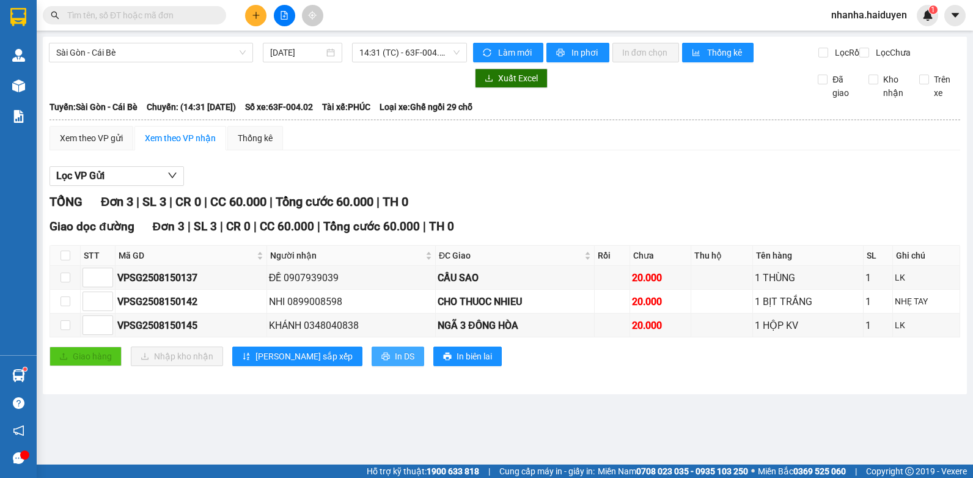
click at [395, 363] on span "In DS" at bounding box center [405, 356] width 20 height 13
click at [65, 260] on input "checkbox" at bounding box center [66, 256] width 10 height 10
checkbox input "true"
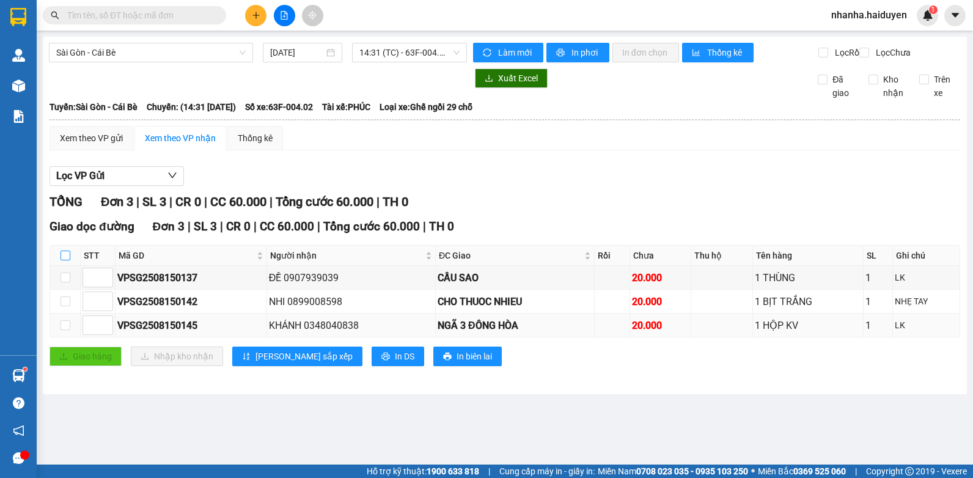
checkbox input "true"
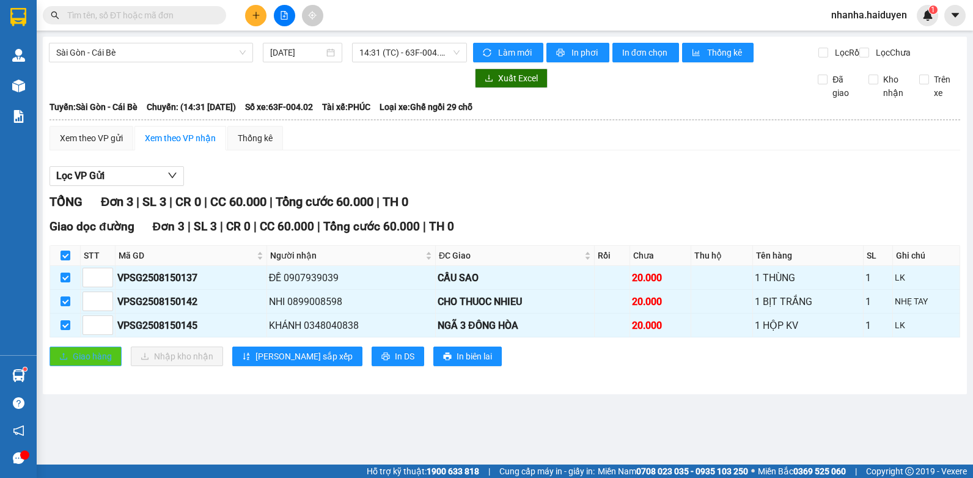
click at [89, 363] on span "Giao hàng" at bounding box center [92, 356] width 39 height 13
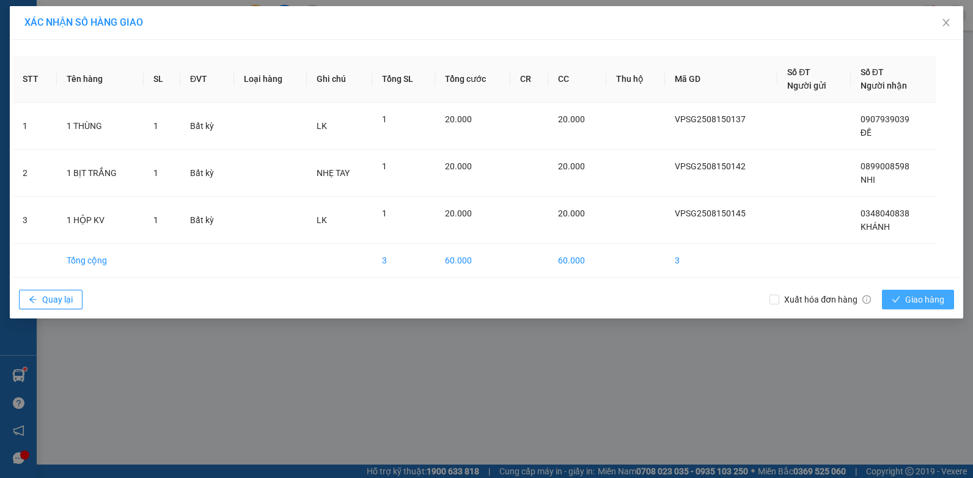
click at [915, 297] on span "Giao hàng" at bounding box center [924, 299] width 39 height 13
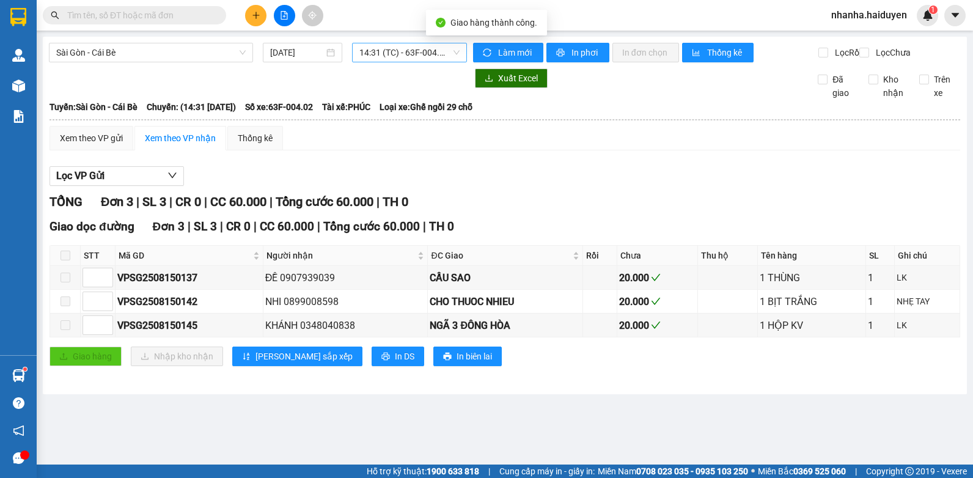
click at [398, 49] on span "14:31 (TC) - 63F-004.02" at bounding box center [409, 52] width 100 height 18
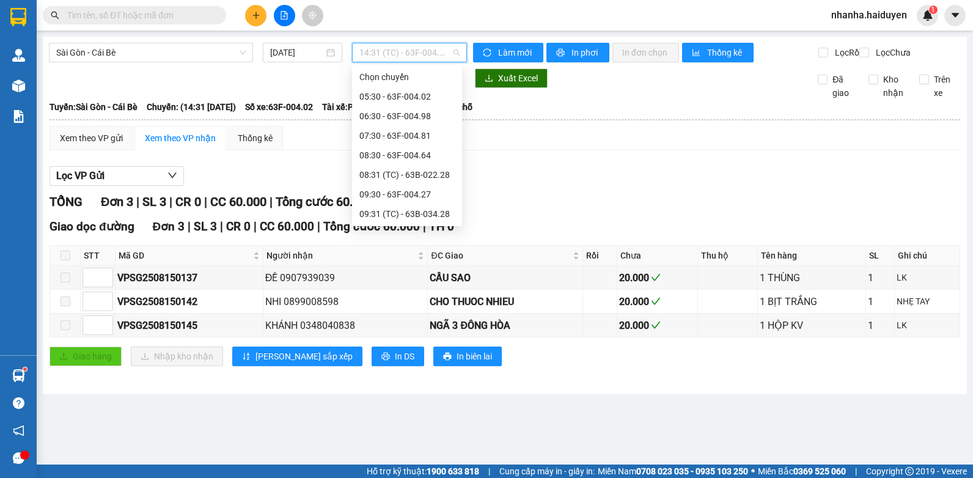
scroll to position [215, 0]
click at [379, 194] on div "14:30 - 63B-020.43" at bounding box center [406, 194] width 95 height 13
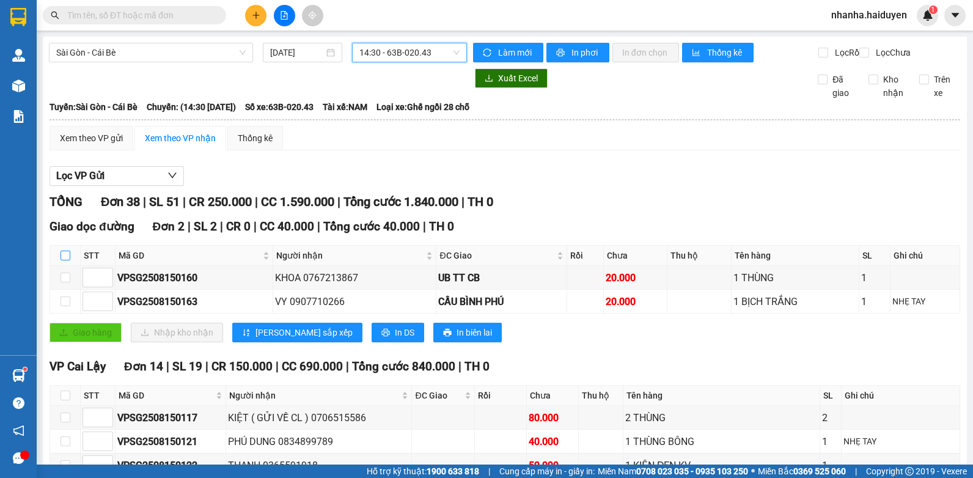
click at [68, 260] on input "checkbox" at bounding box center [66, 256] width 10 height 10
checkbox input "true"
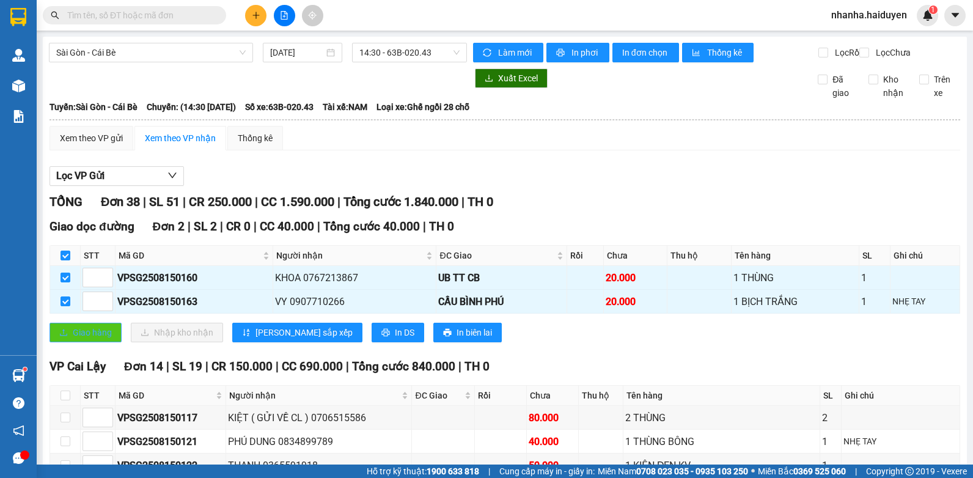
click at [79, 339] on span "Giao hàng" at bounding box center [92, 332] width 39 height 13
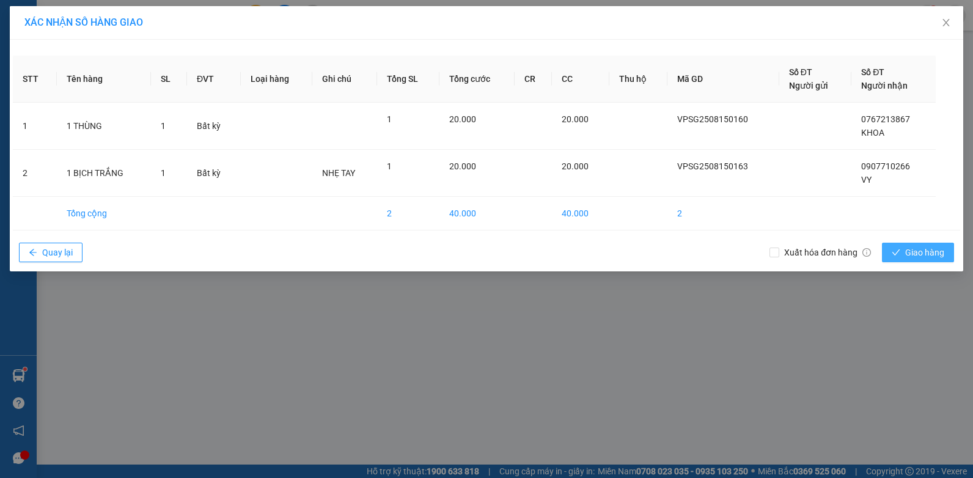
click at [910, 252] on span "Giao hàng" at bounding box center [924, 252] width 39 height 13
